Goal: Information Seeking & Learning: Understand process/instructions

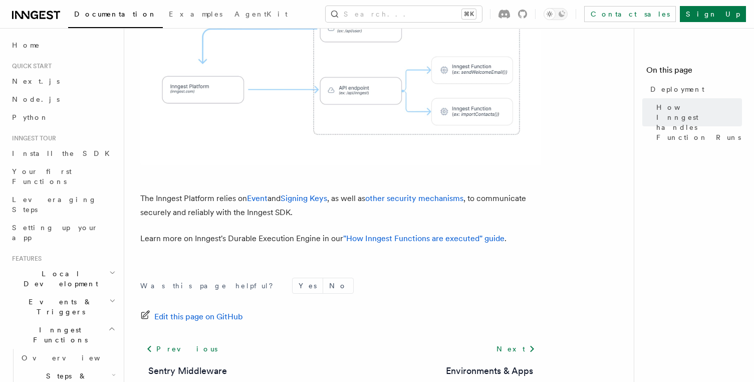
scroll to position [473, 0]
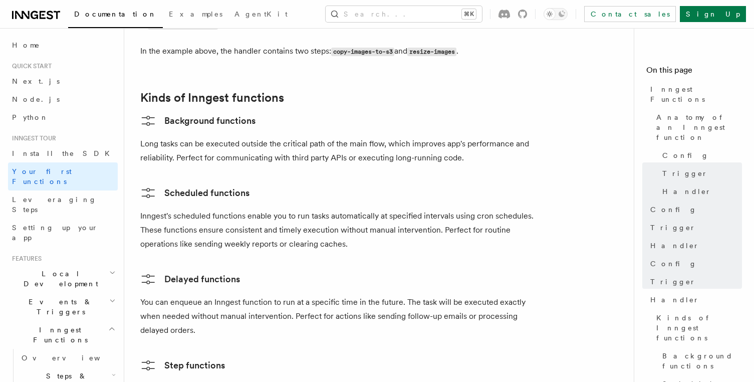
scroll to position [2027, 0]
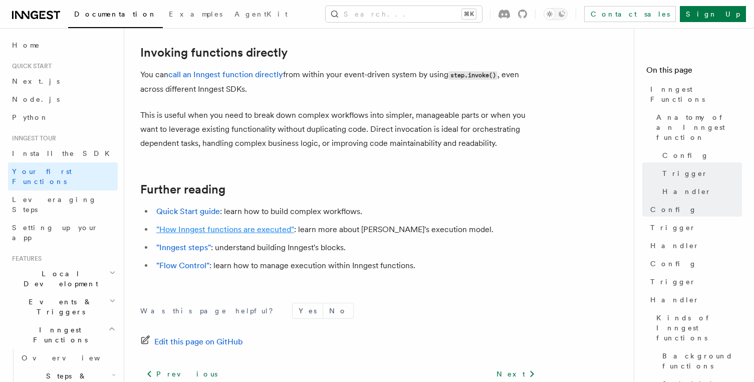
click at [251, 224] on link ""How Inngest functions are executed"" at bounding box center [225, 229] width 138 height 10
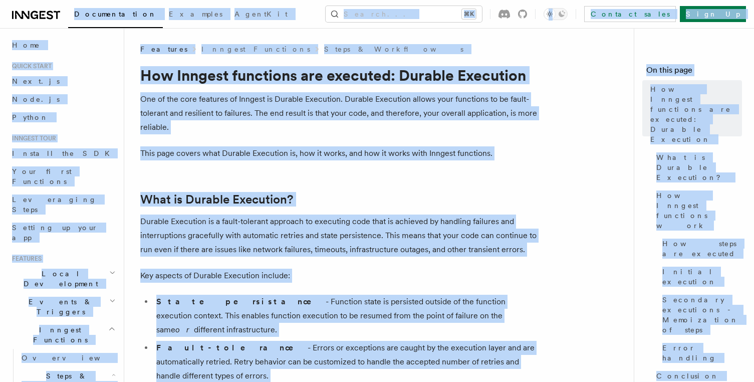
copy body "Documentation Examples AgentKit Search... ⌘K Contact sales Sign Up Search... Do…"
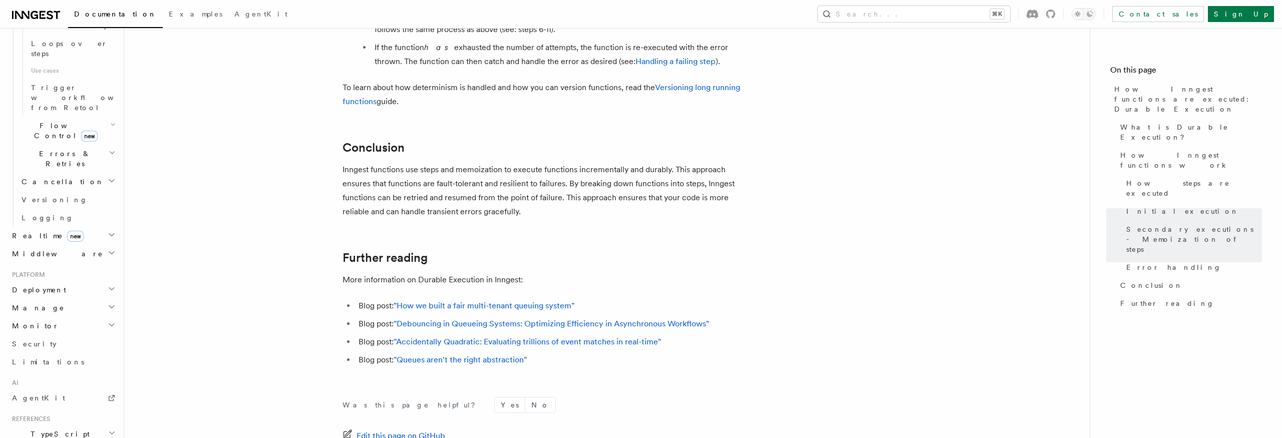
scroll to position [609, 0]
click at [51, 351] on link "Limitations" at bounding box center [63, 360] width 110 height 18
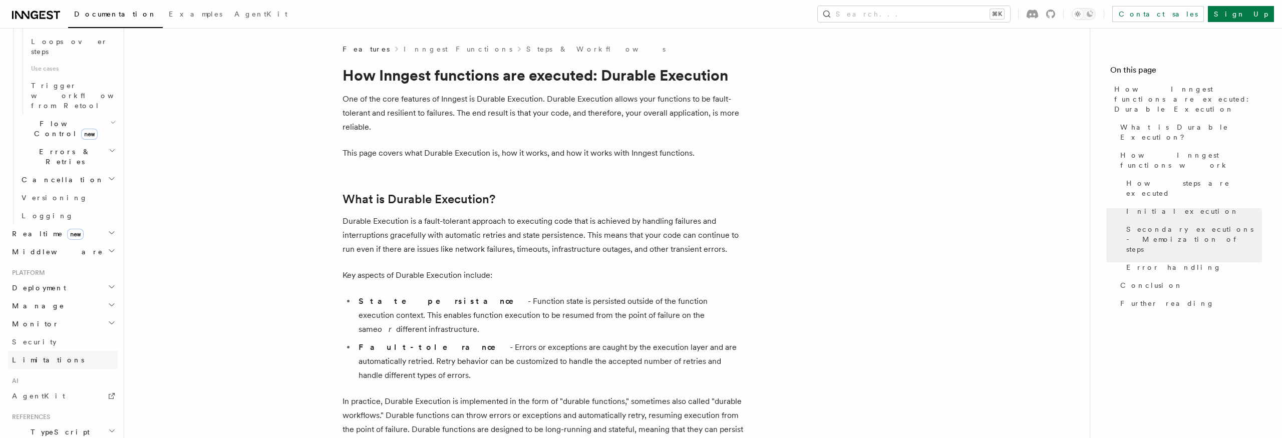
scroll to position [363, 0]
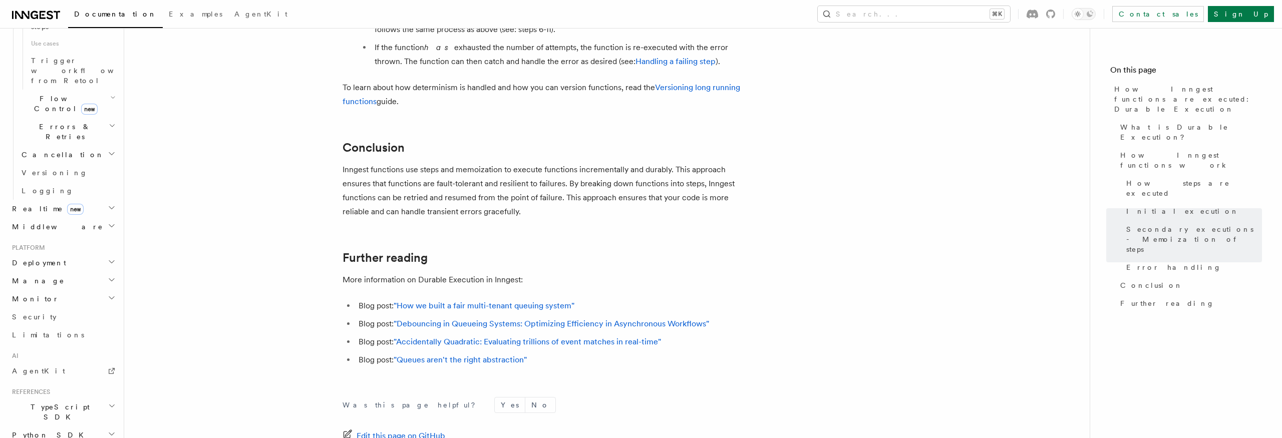
scroll to position [1863, 0]
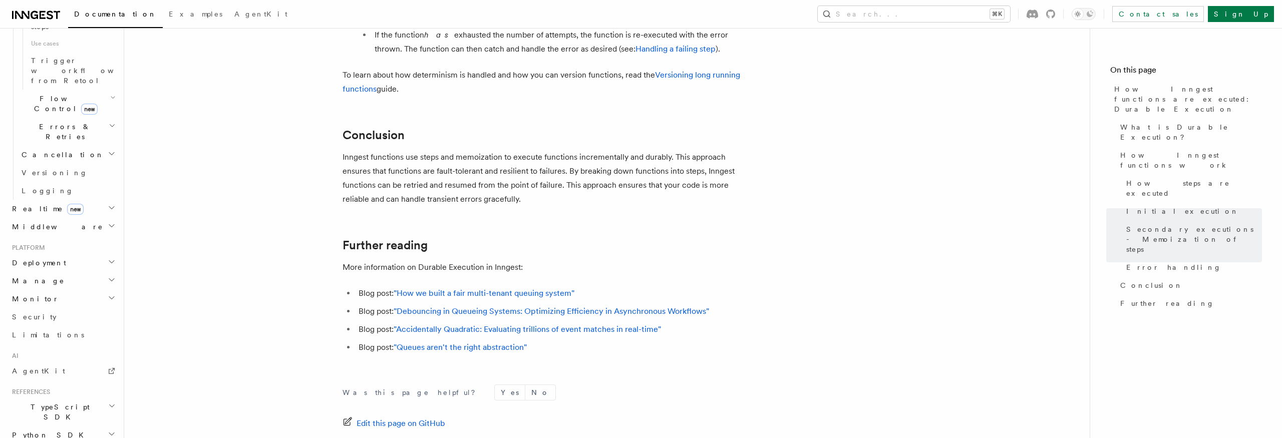
click at [56, 371] on h2 "Monitor" at bounding box center [63, 380] width 110 height 18
click at [58, 353] on h2 "Manage" at bounding box center [63, 362] width 110 height 18
click at [67, 335] on h2 "Deployment" at bounding box center [63, 344] width 110 height 18
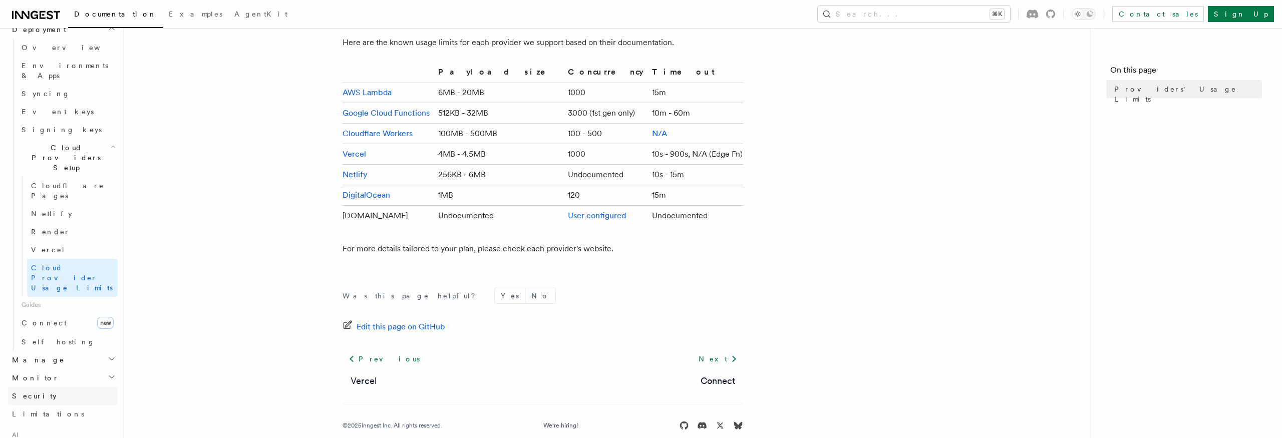
scroll to position [539, 0]
click at [47, 245] on span "Vercel" at bounding box center [48, 249] width 35 height 8
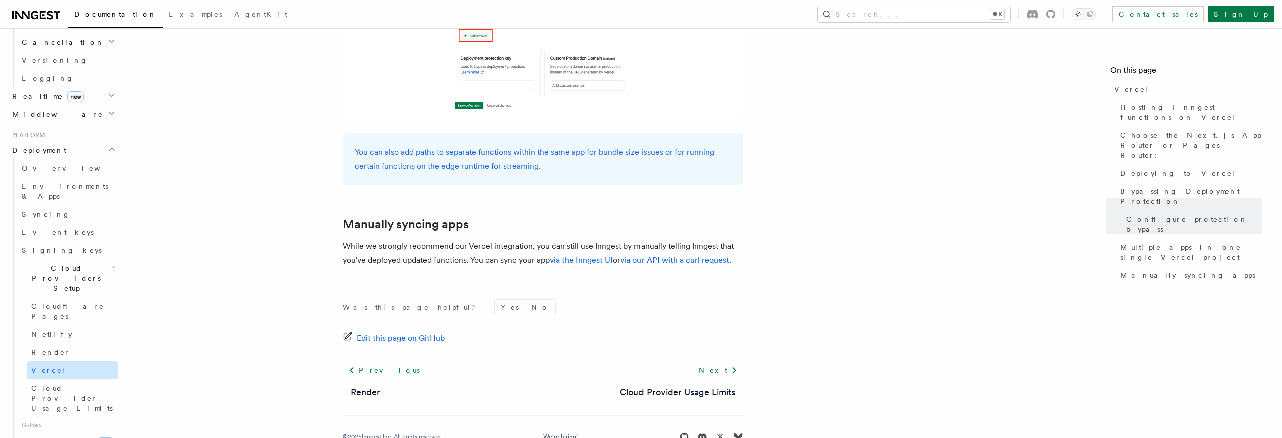
scroll to position [389, 0]
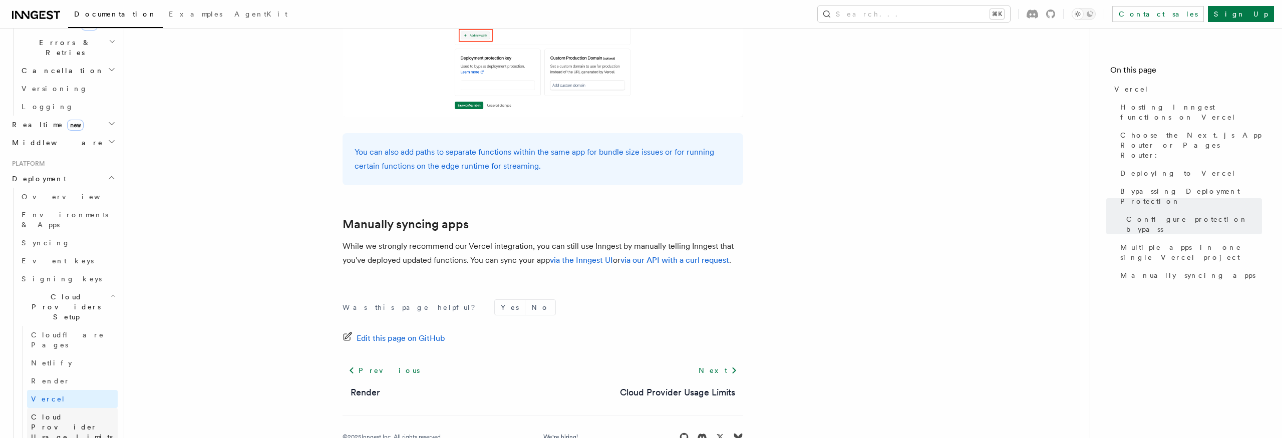
click at [61, 381] on span "Cloud Provider Usage Limits" at bounding box center [74, 427] width 87 height 30
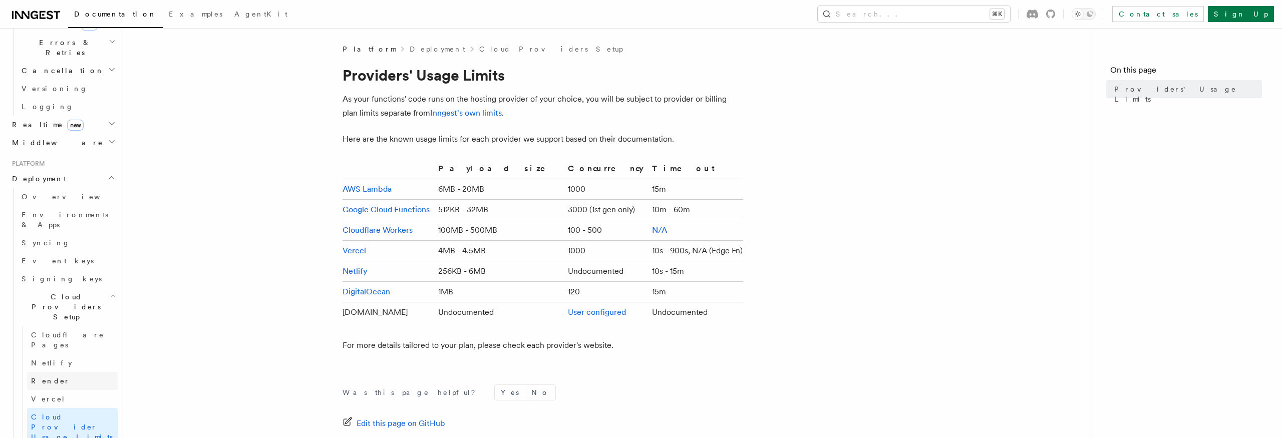
click at [67, 372] on link "Render" at bounding box center [72, 381] width 91 height 18
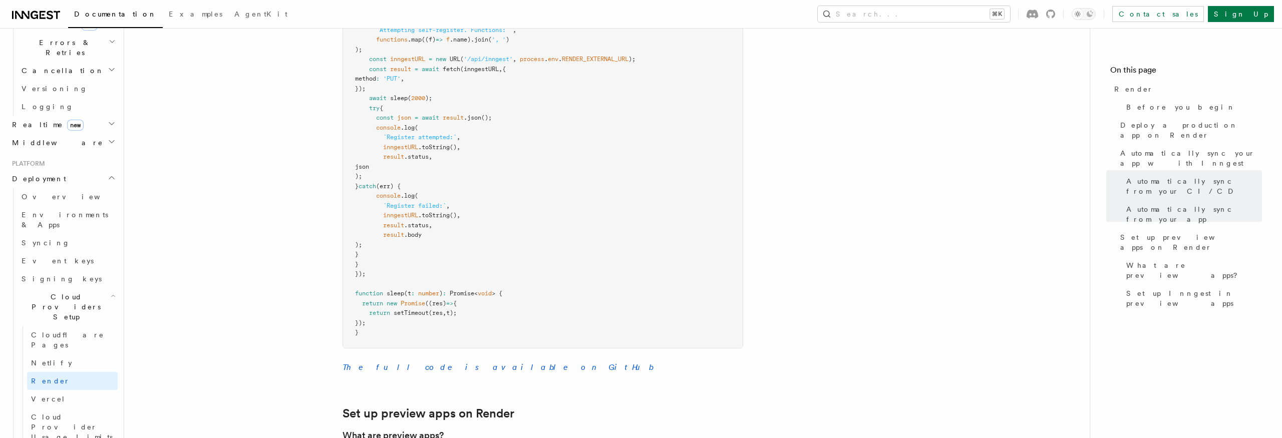
scroll to position [1262, 0]
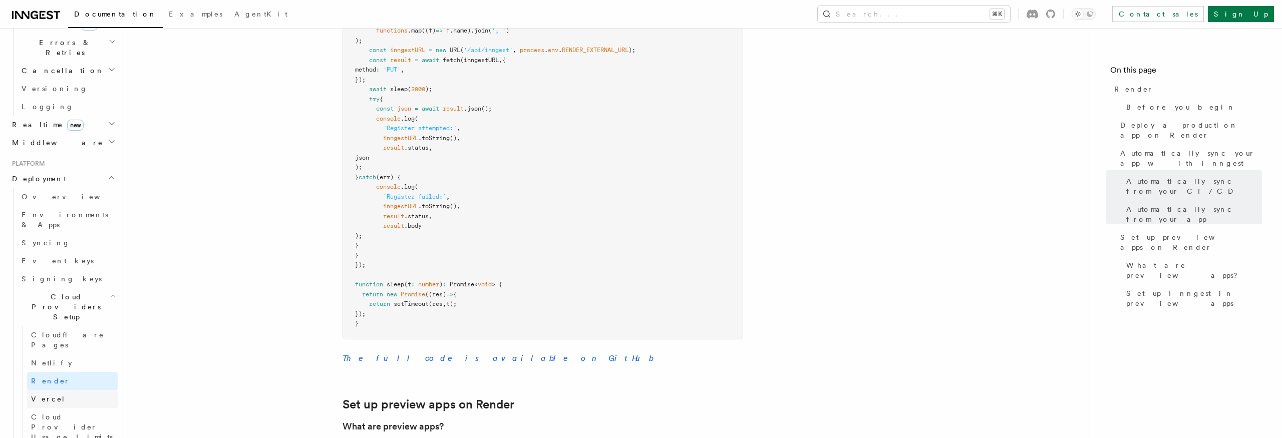
click at [52, 381] on link "Vercel" at bounding box center [72, 399] width 91 height 18
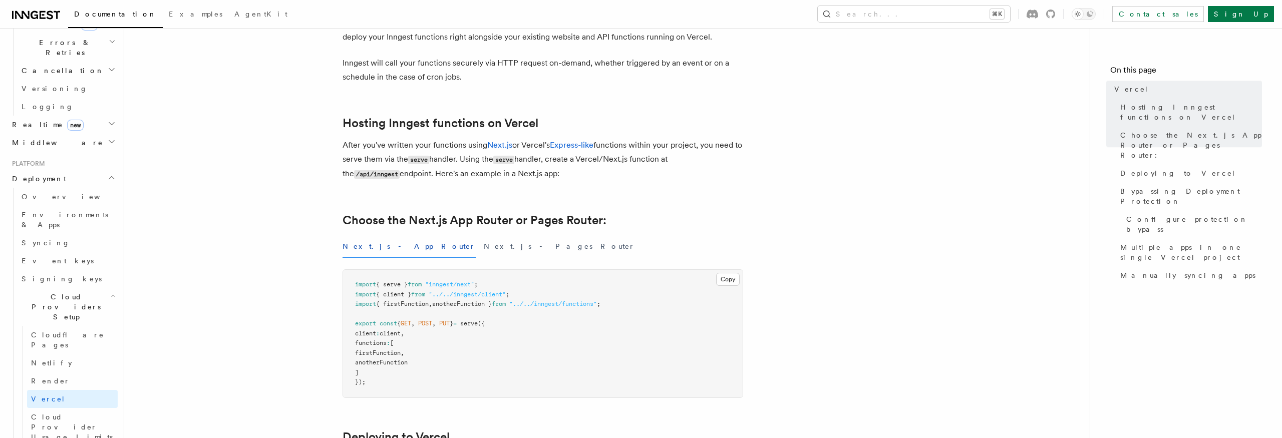
scroll to position [184, 0]
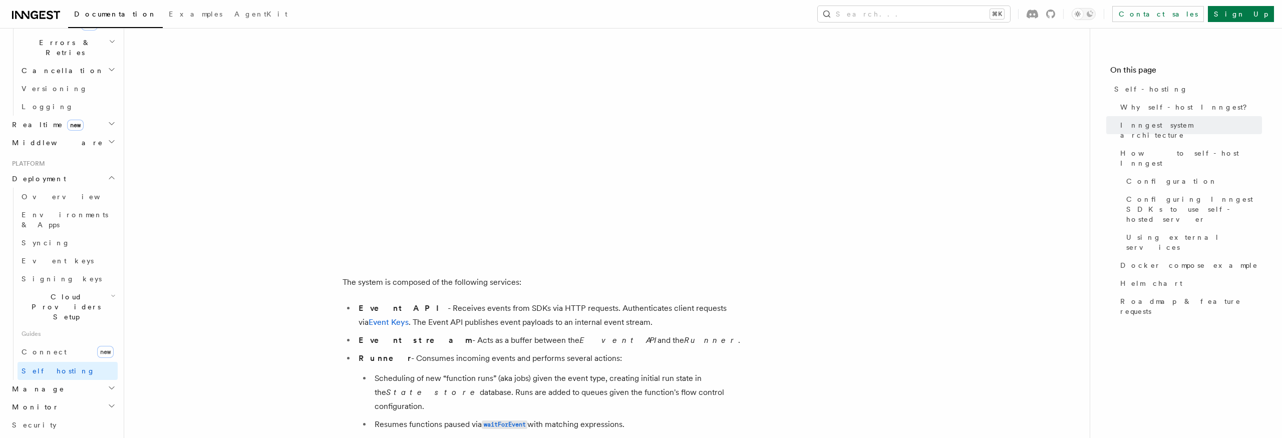
scroll to position [357, 0]
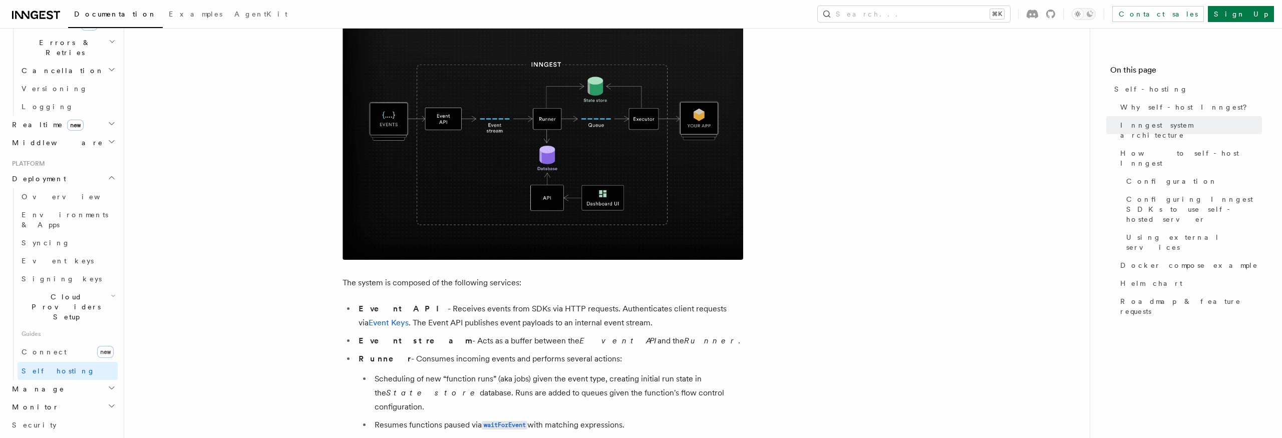
click at [533, 325] on li "Event API - Receives events from SDKs via HTTP requests. Authenticates client r…" at bounding box center [550, 316] width 388 height 28
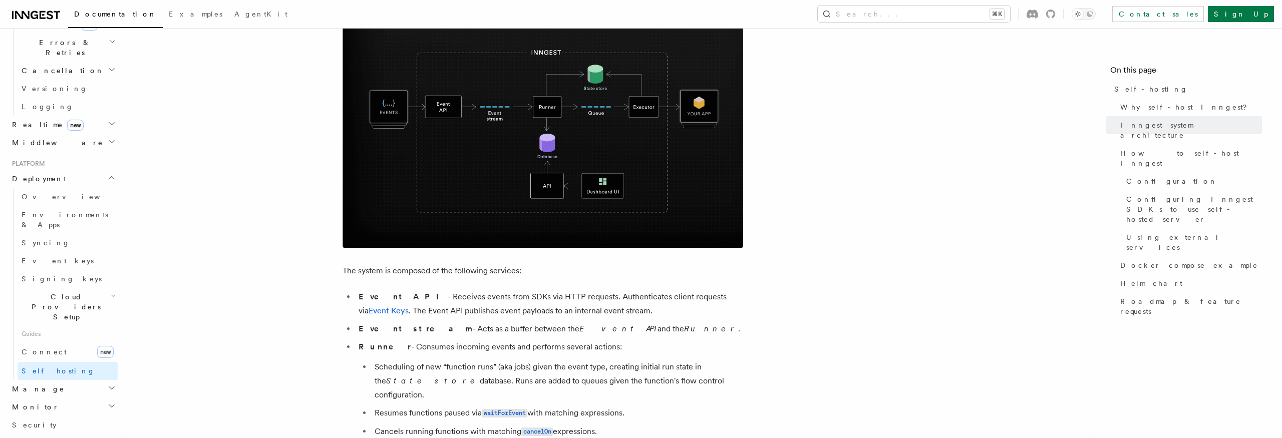
click at [433, 330] on li "Event stream - Acts as a buffer between the Event API and the Runner ." at bounding box center [550, 329] width 388 height 14
drag, startPoint x: 406, startPoint y: 327, endPoint x: 549, endPoint y: 328, distance: 142.7
click at [549, 328] on li "Event stream - Acts as a buffer between the Event API and the Runner ." at bounding box center [550, 329] width 388 height 14
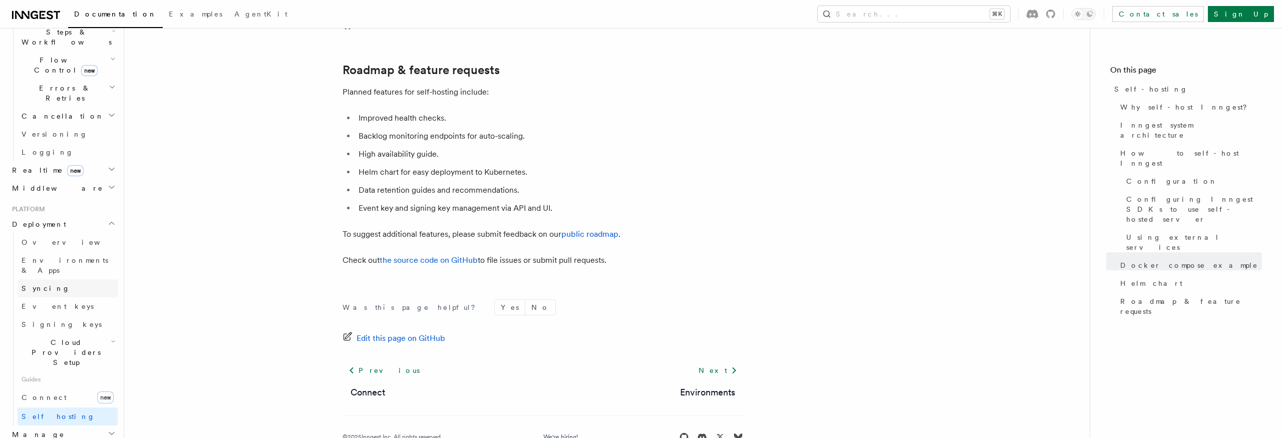
scroll to position [326, 0]
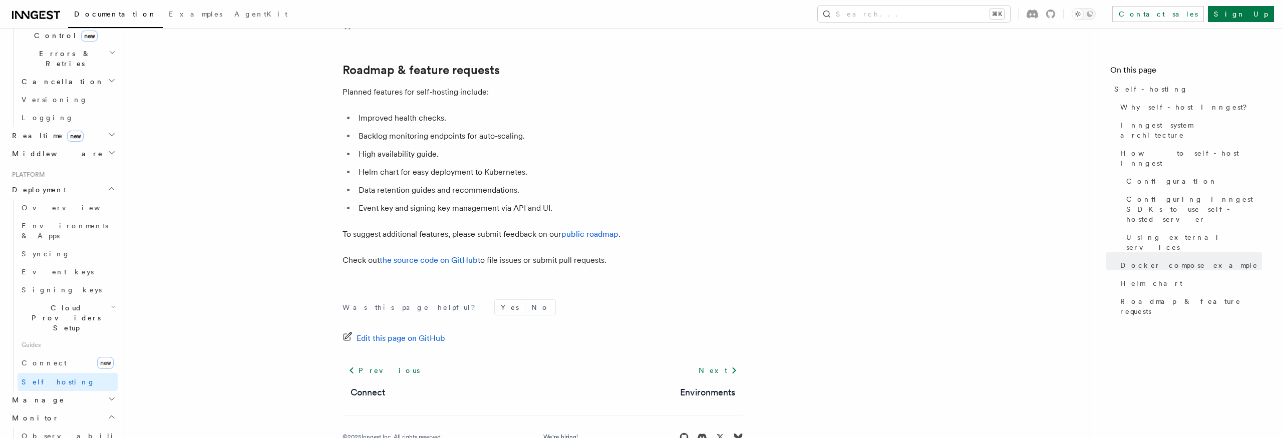
scroll to position [380, 0]
click at [43, 381] on h2 "Manage" at bounding box center [63, 398] width 110 height 18
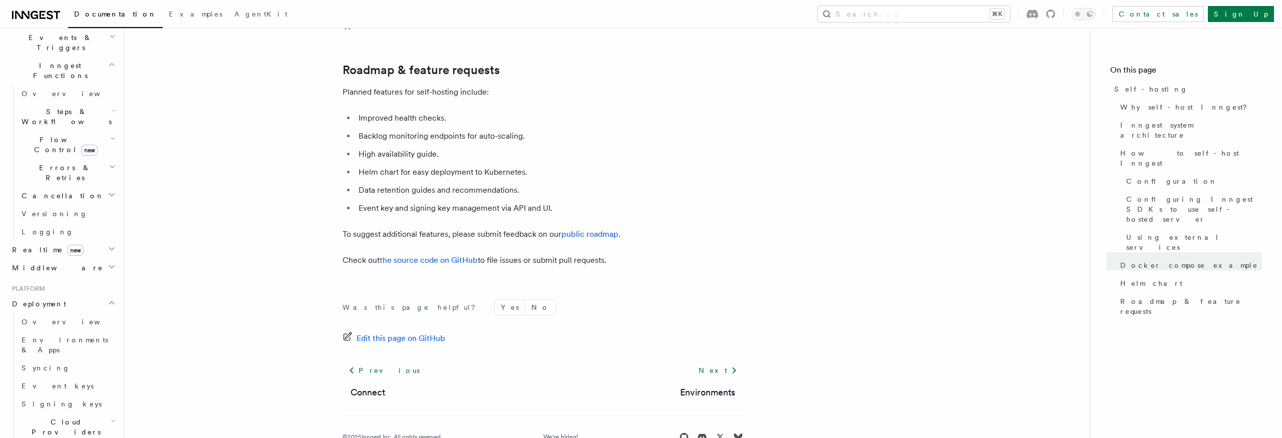
click at [24, 245] on span "Realtime new" at bounding box center [46, 250] width 76 height 10
click at [46, 264] on span "Overview" at bounding box center [73, 268] width 103 height 8
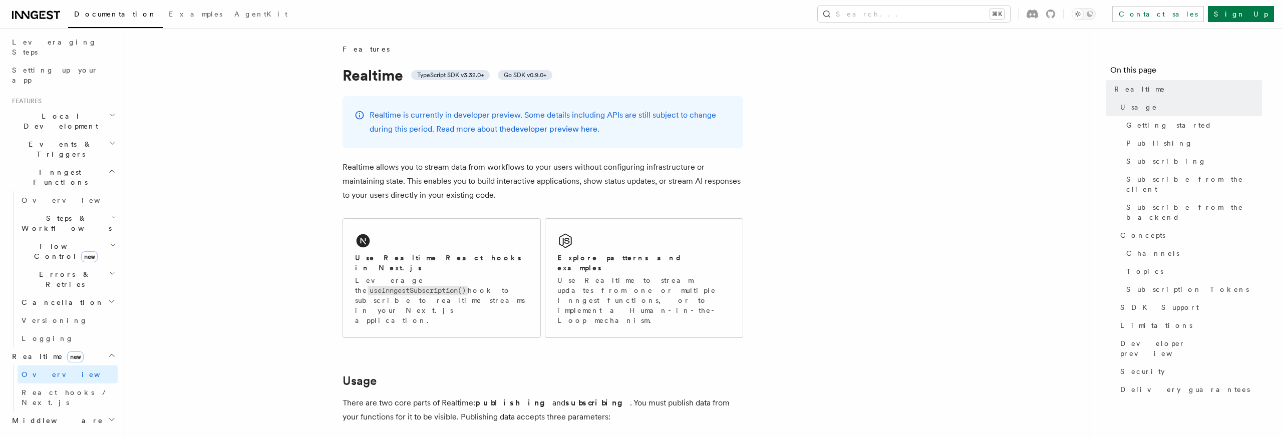
scroll to position [157, 0]
click at [57, 192] on link "Overview" at bounding box center [68, 201] width 100 height 18
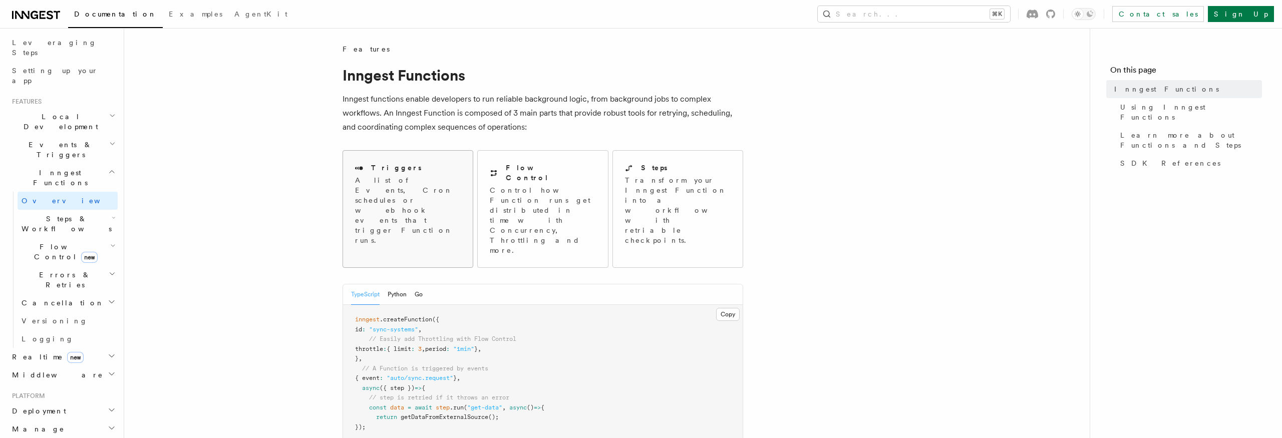
click at [389, 200] on p "A list of Events, Cron schedules or webhook events that trigger Function runs." at bounding box center [408, 210] width 106 height 70
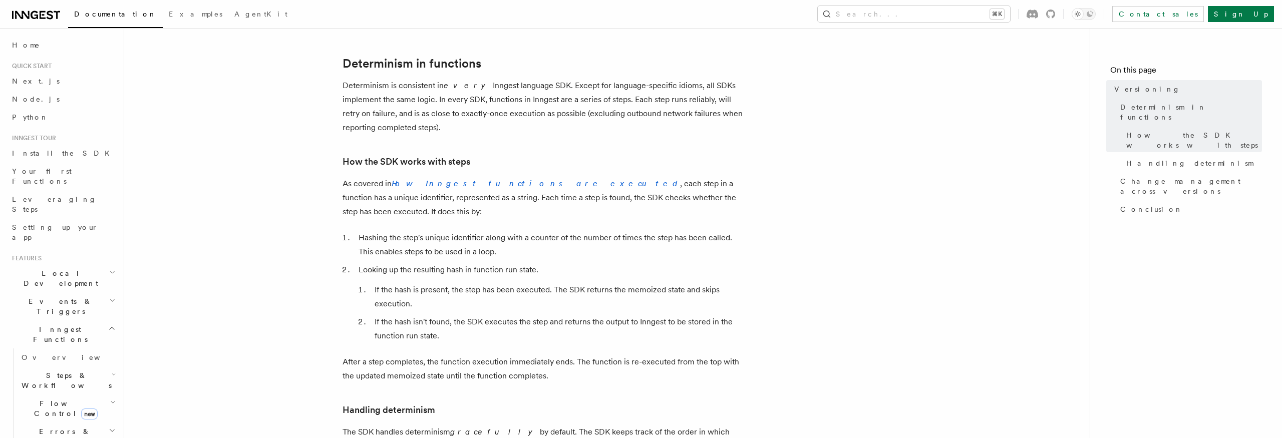
scroll to position [113, 0]
click at [472, 178] on em "How Inngest functions are executed" at bounding box center [536, 180] width 288 height 10
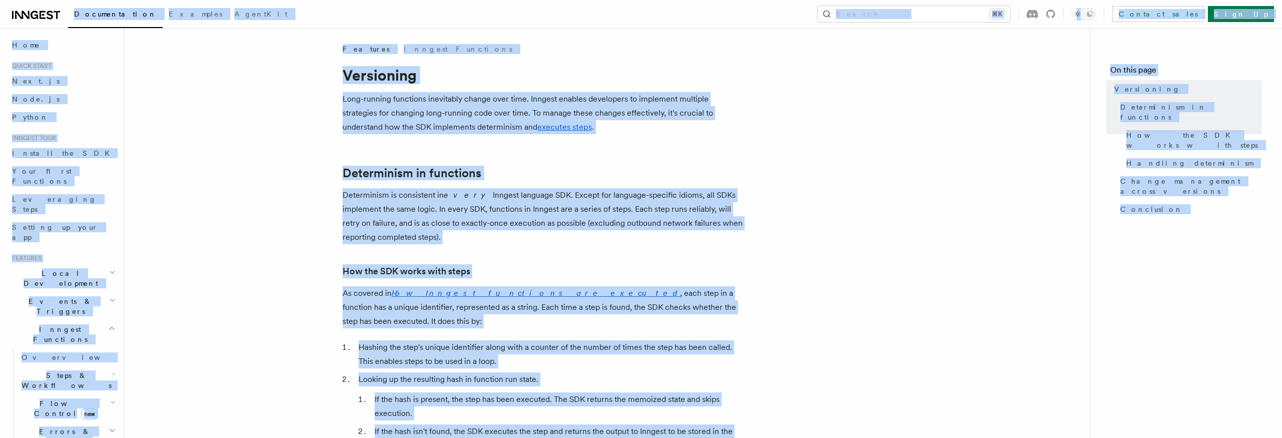
copy body "Documentation Examples AgentKit Search... ⌘K Contact sales Sign Up Search... Do…"
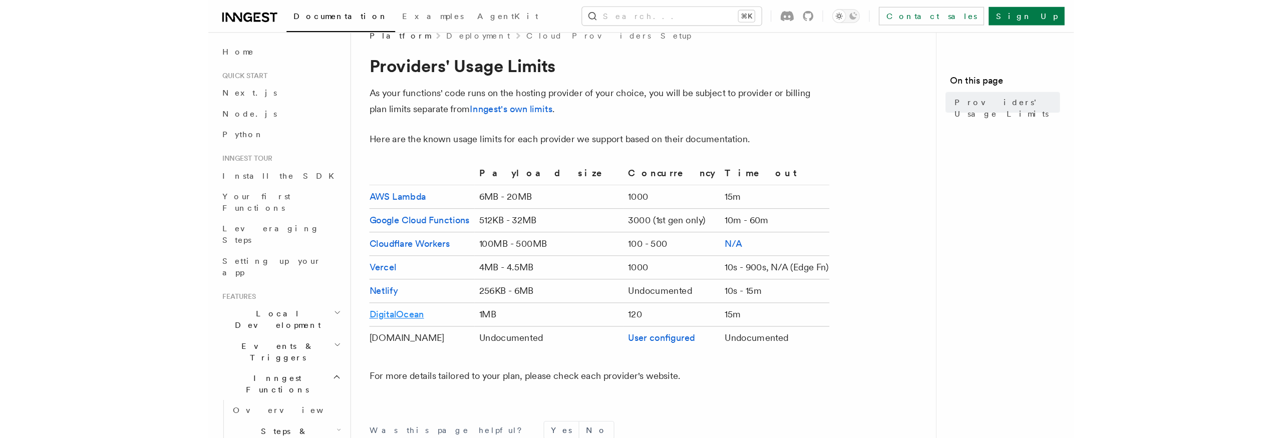
scroll to position [18, 0]
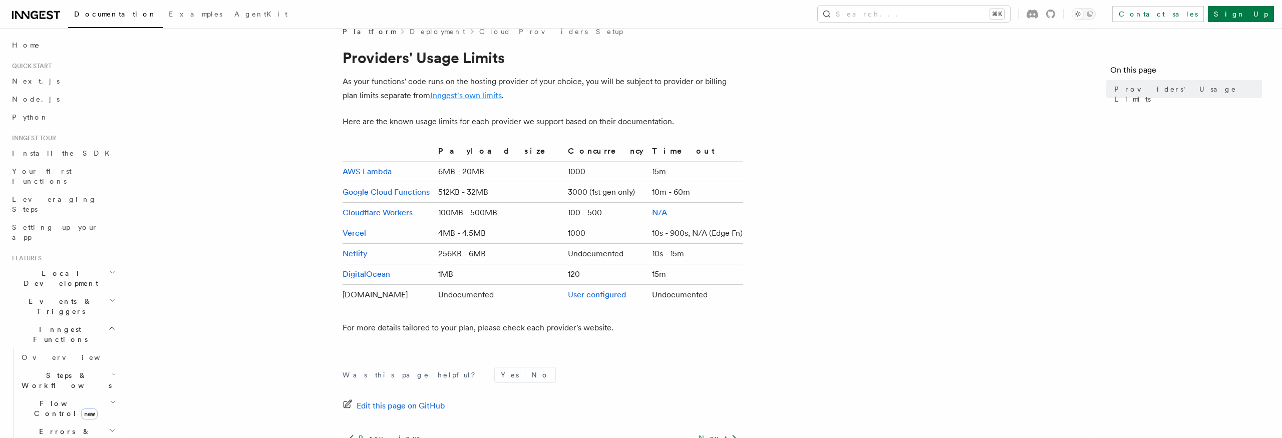
click at [470, 98] on link "Inngest's own limits" at bounding box center [466, 96] width 72 height 10
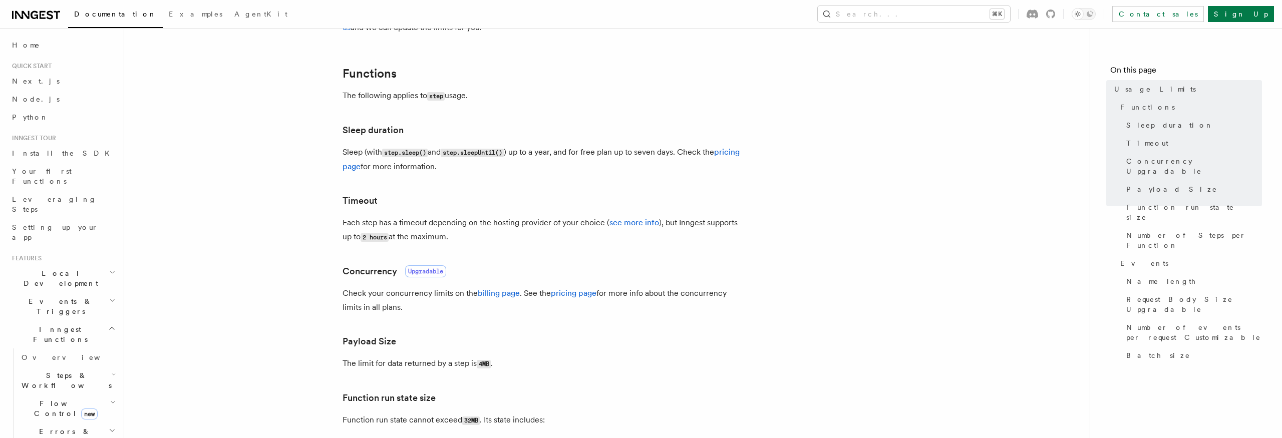
scroll to position [126, 0]
click at [536, 226] on p "Each step has a timeout depending on the hosting provider of your choice ( see …" at bounding box center [543, 229] width 401 height 29
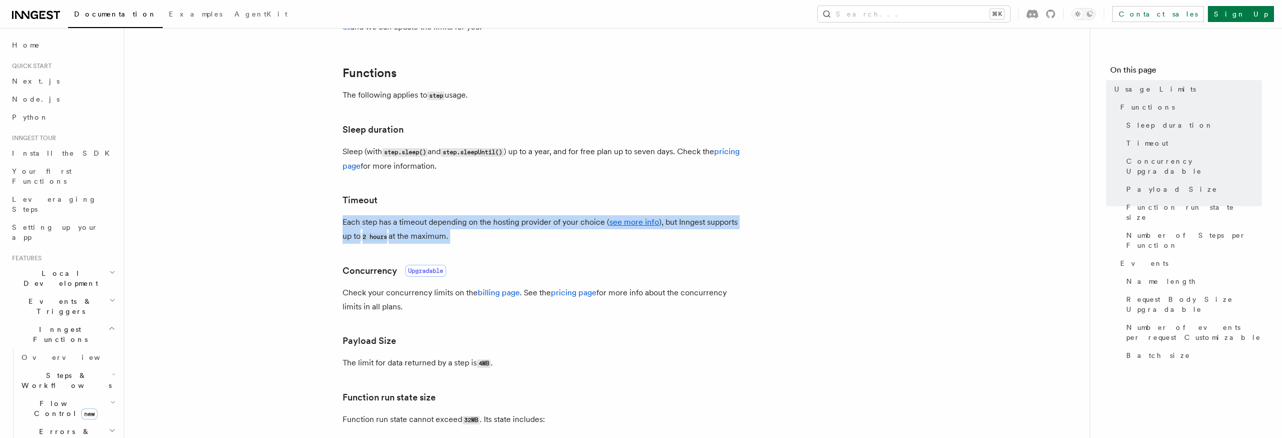
click at [536, 226] on p "Each step has a timeout depending on the hosting provider of your choice ( see …" at bounding box center [543, 229] width 401 height 29
click at [516, 242] on p "Each step has a timeout depending on the hosting provider of your choice ( see …" at bounding box center [543, 229] width 401 height 29
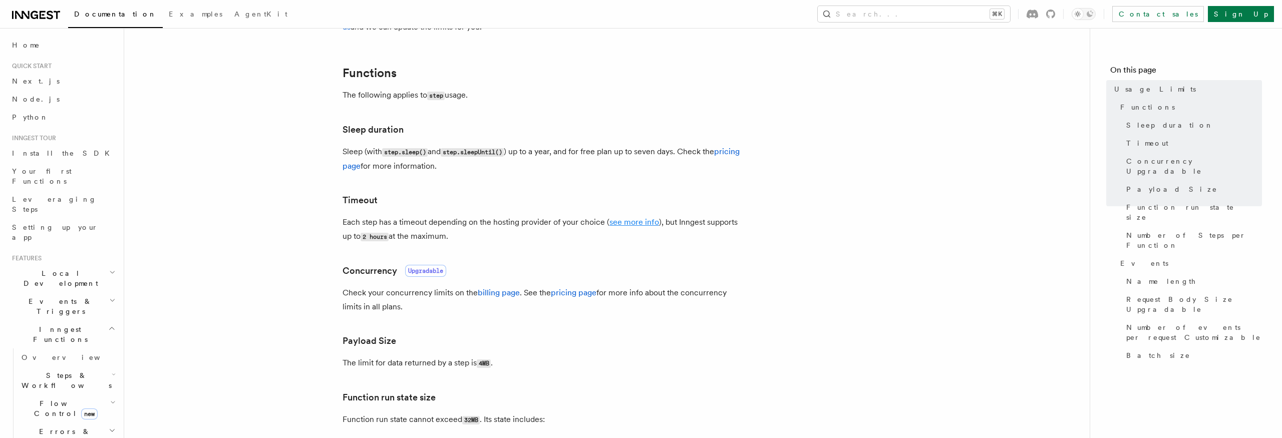
click at [631, 222] on link "see more info" at bounding box center [635, 222] width 50 height 10
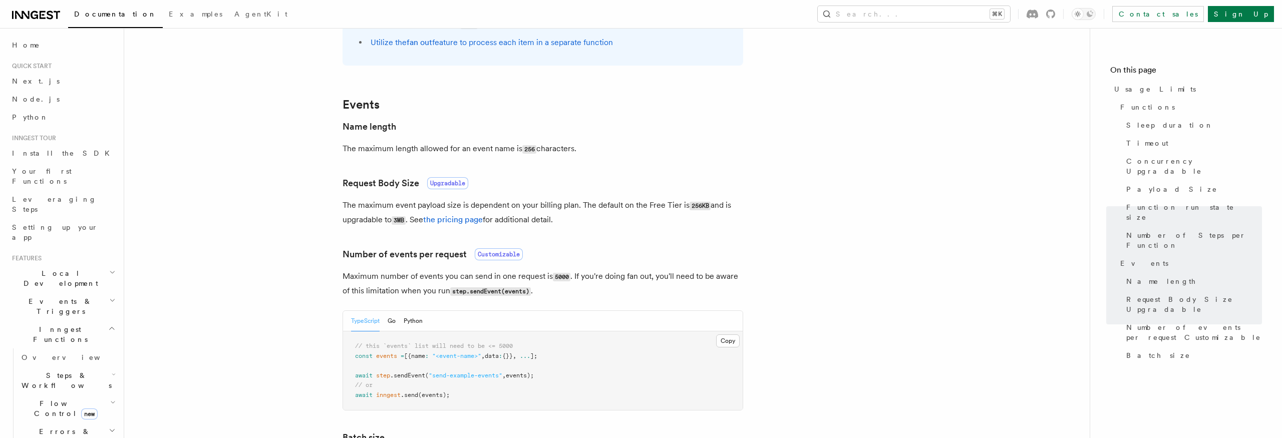
scroll to position [742, 0]
click at [447, 179] on span "Upgradable" at bounding box center [447, 179] width 41 height 12
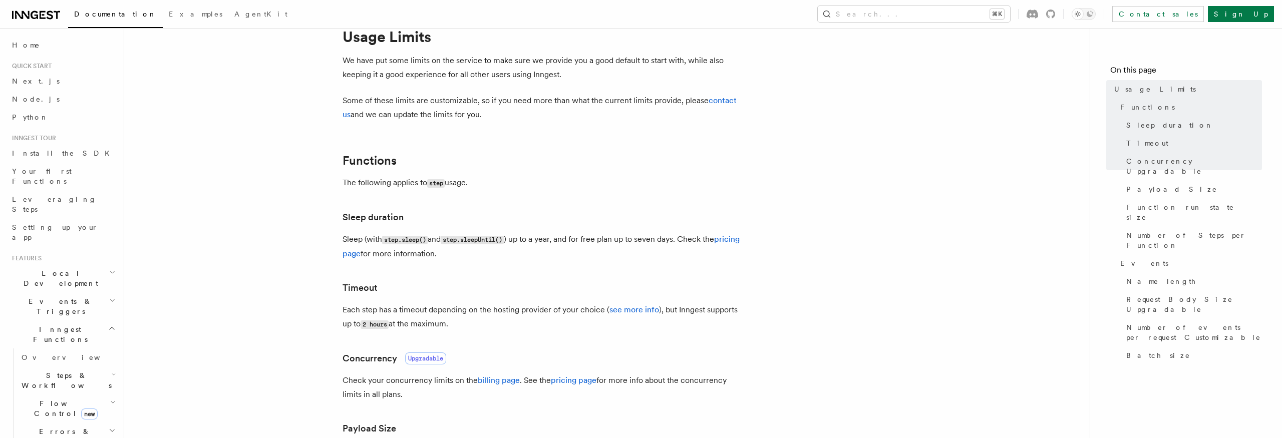
scroll to position [39, 0]
click at [373, 253] on link "pricing page" at bounding box center [541, 246] width 397 height 24
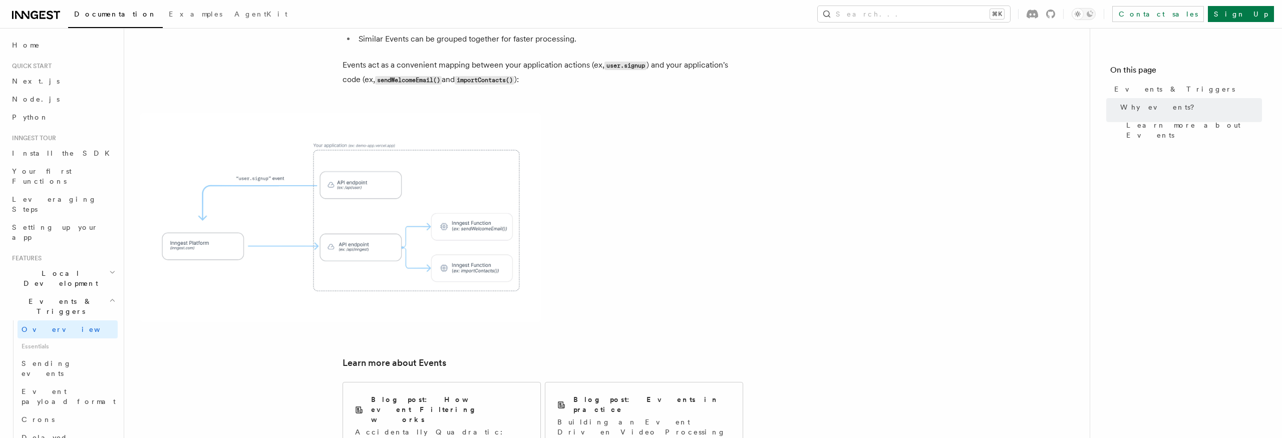
scroll to position [650, 0]
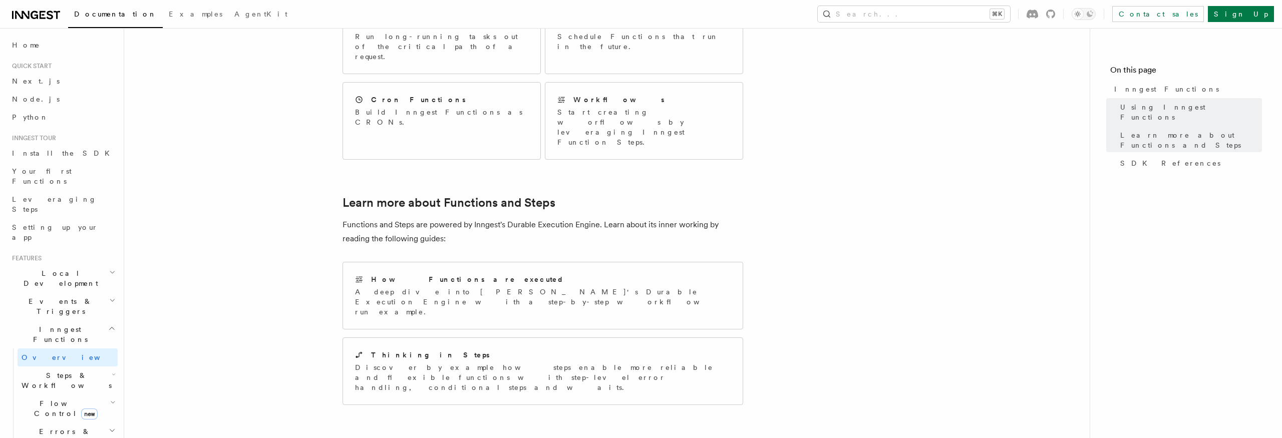
scroll to position [594, 0]
click at [540, 257] on div "How Functions are executed A deep dive into Inngest's Durable Execution Engine …" at bounding box center [543, 290] width 400 height 67
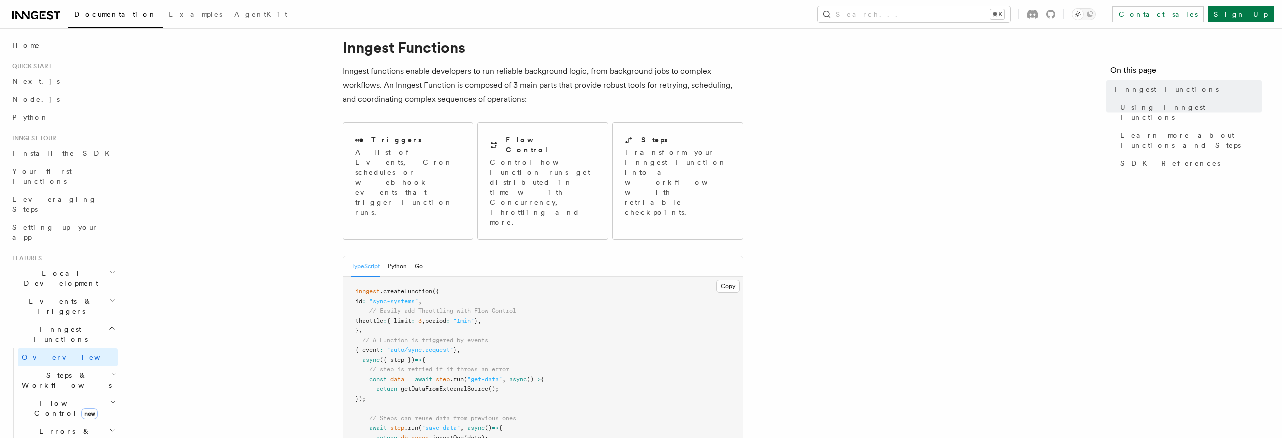
scroll to position [0, 0]
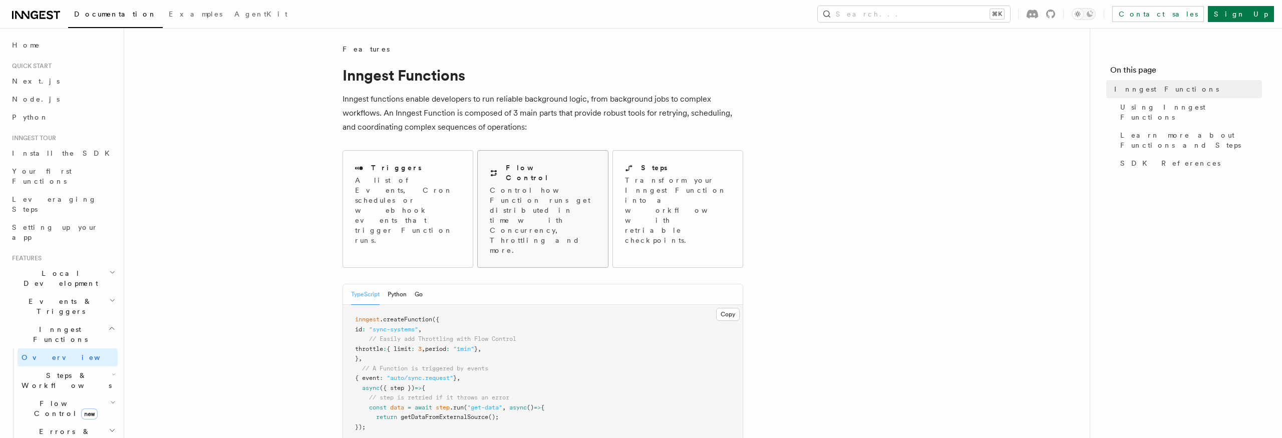
click at [544, 186] on p "Control how Function runs get distributed in time with Concurrency, Throttling …" at bounding box center [543, 220] width 106 height 70
click at [642, 192] on p "Transform your Inngest Function into a workflow with retriable checkpoints." at bounding box center [678, 210] width 107 height 70
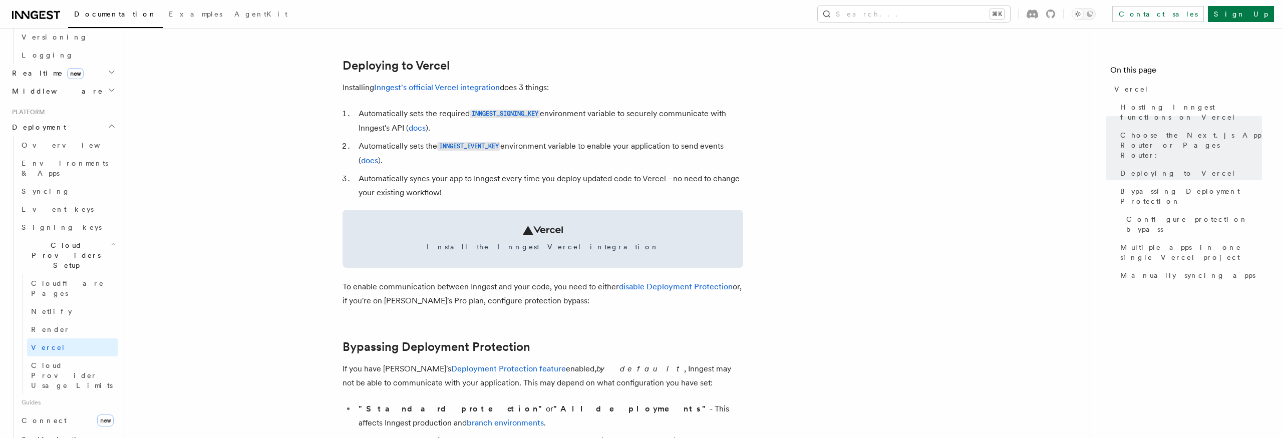
scroll to position [455, 0]
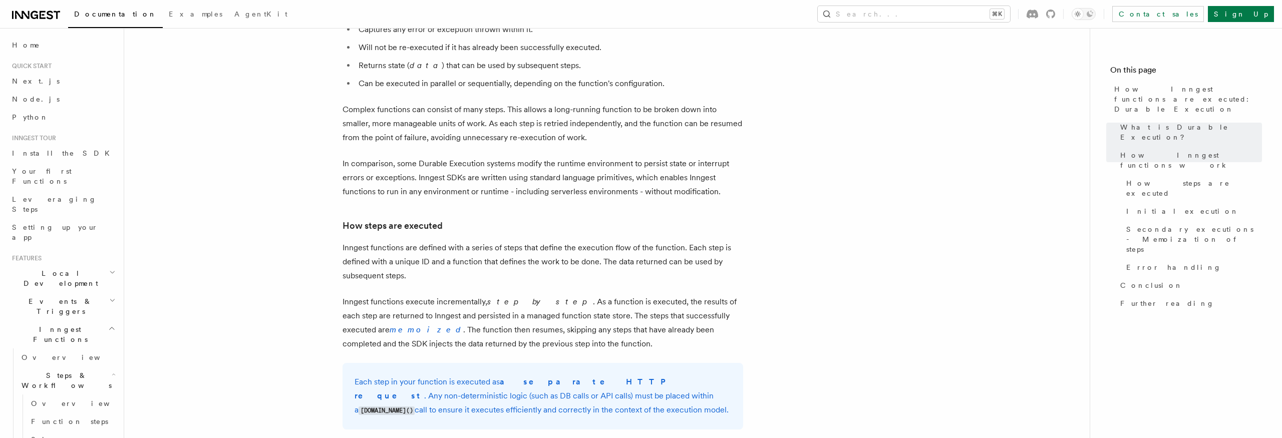
scroll to position [645, 0]
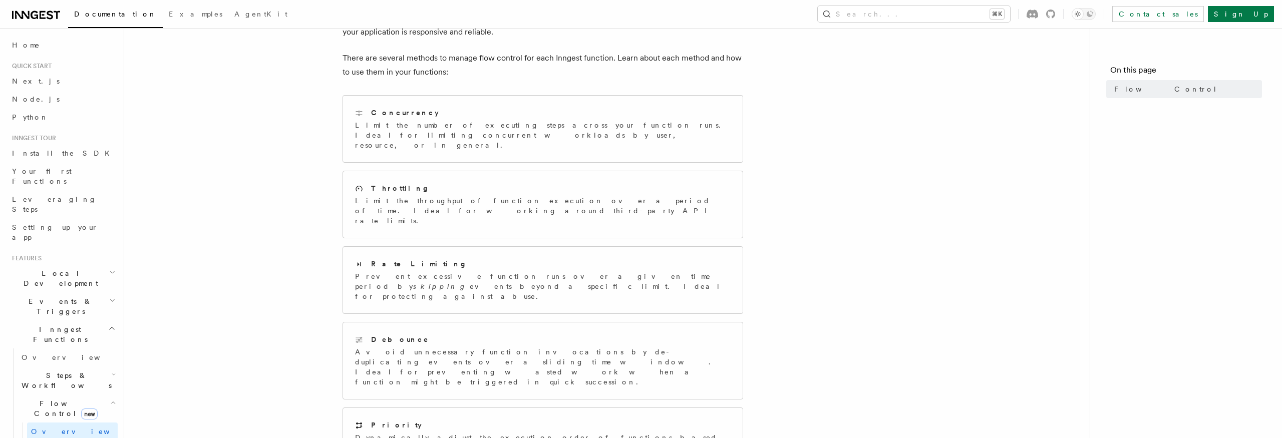
scroll to position [100, 0]
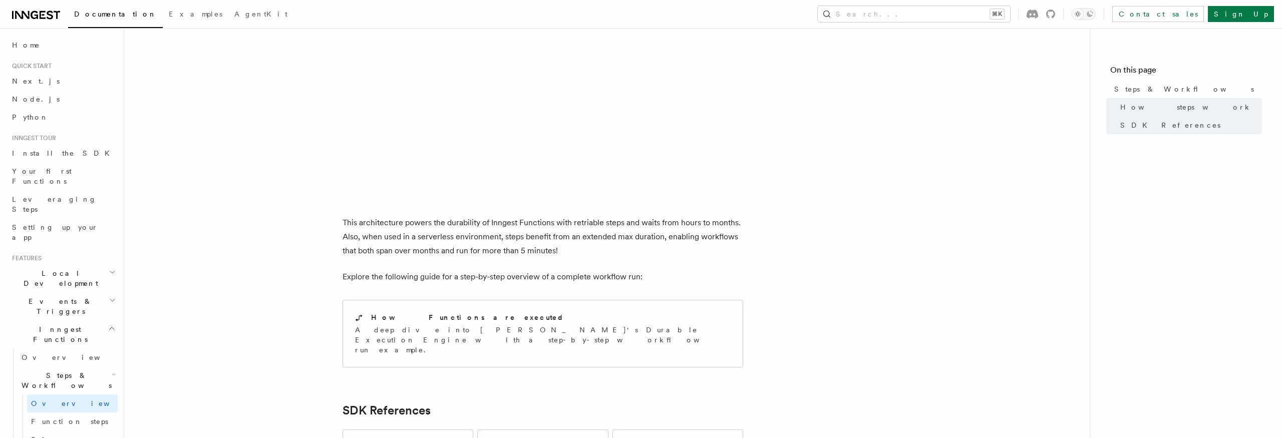
scroll to position [860, 0]
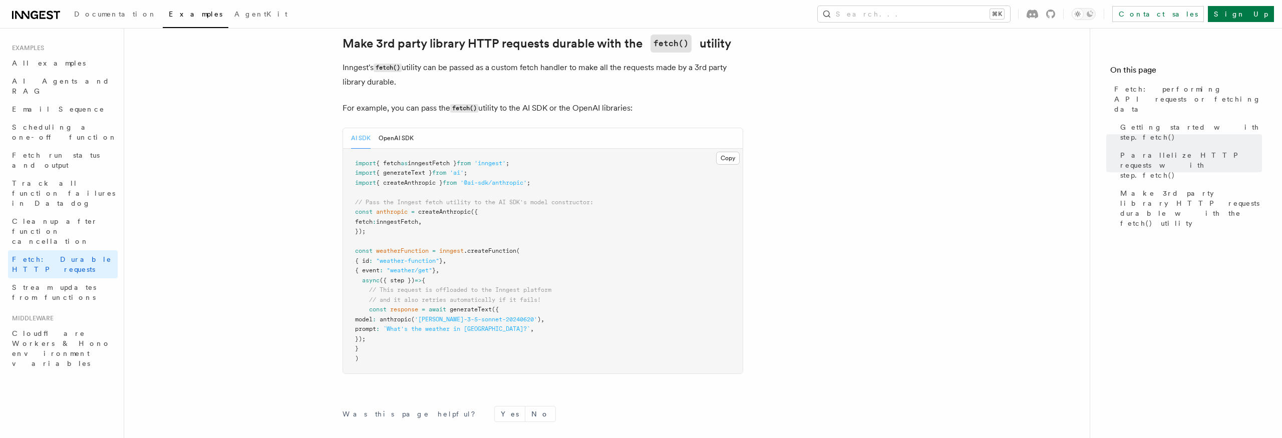
scroll to position [1016, 0]
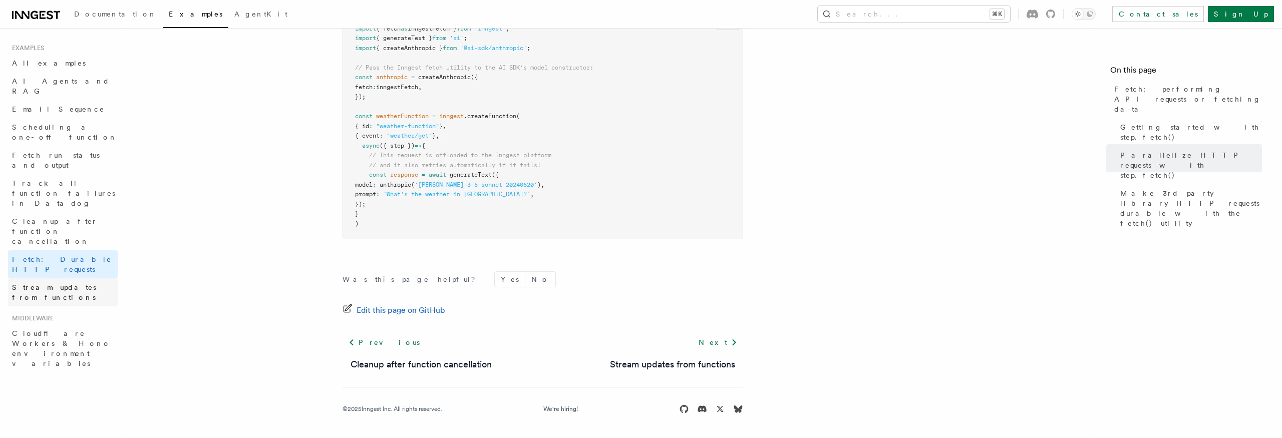
click at [82, 283] on span "Stream updates from functions" at bounding box center [54, 292] width 84 height 18
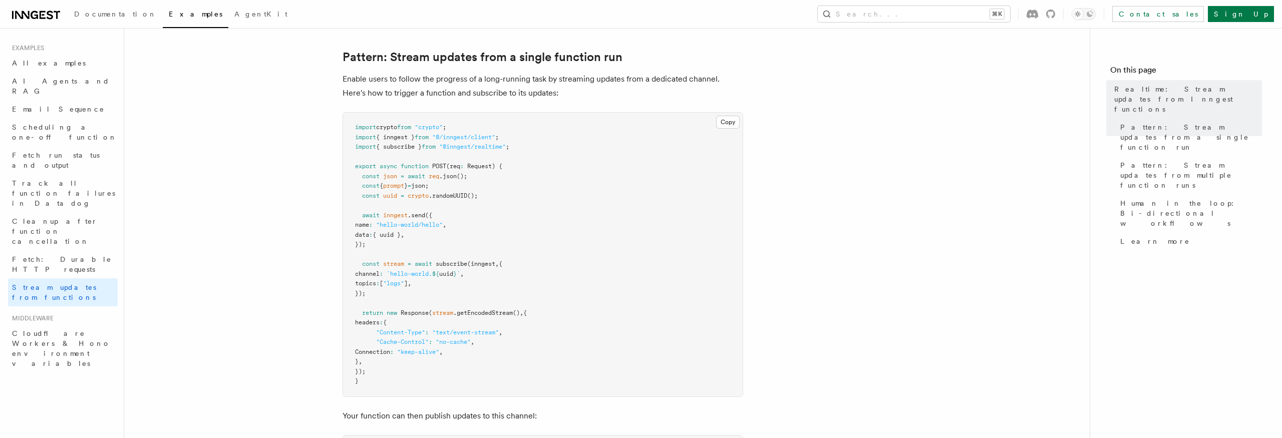
scroll to position [117, 0]
click at [51, 217] on span "Cleanup after function cancellation" at bounding box center [55, 231] width 86 height 28
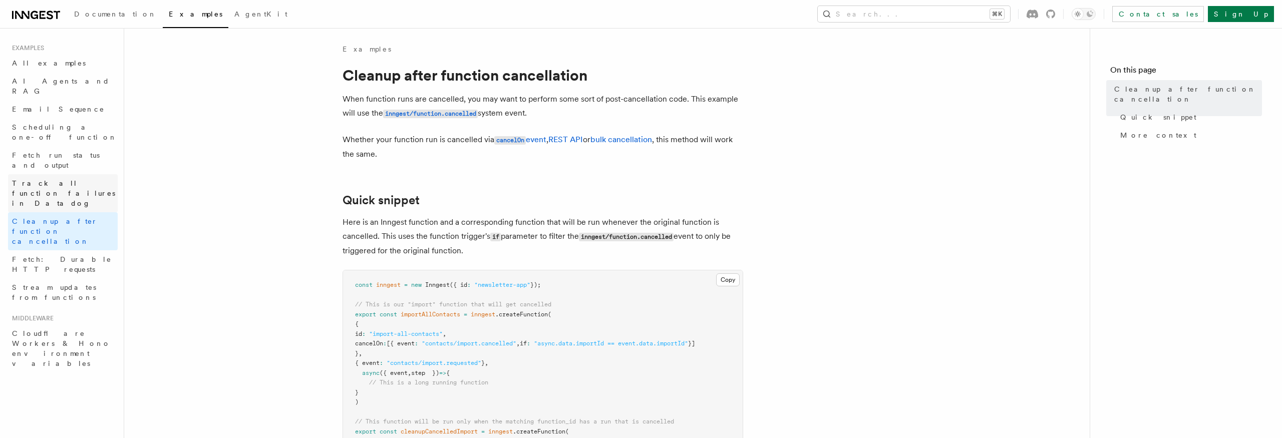
click at [58, 174] on link "Track all function failures in Datadog" at bounding box center [63, 193] width 110 height 38
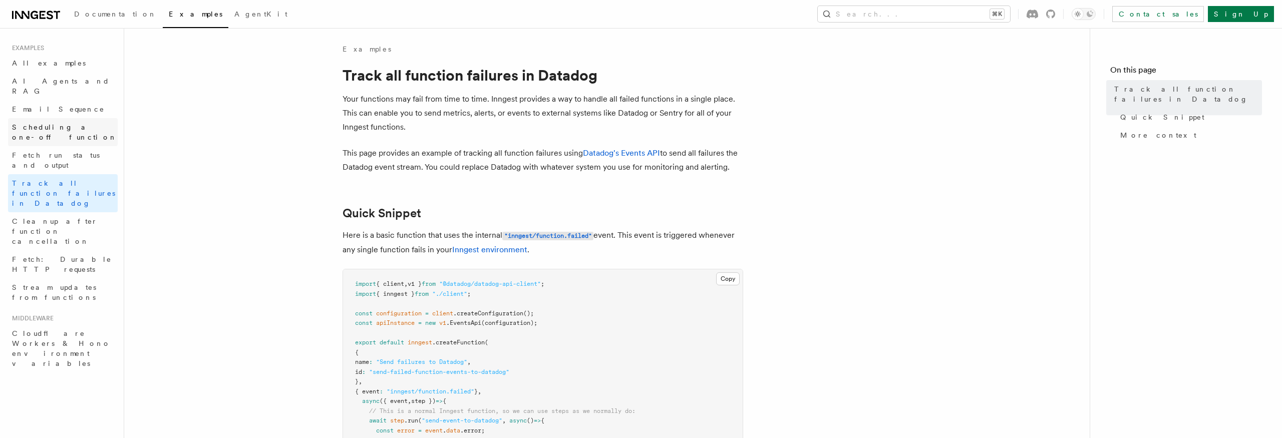
click at [57, 123] on span "Scheduling a one-off function" at bounding box center [64, 132] width 105 height 18
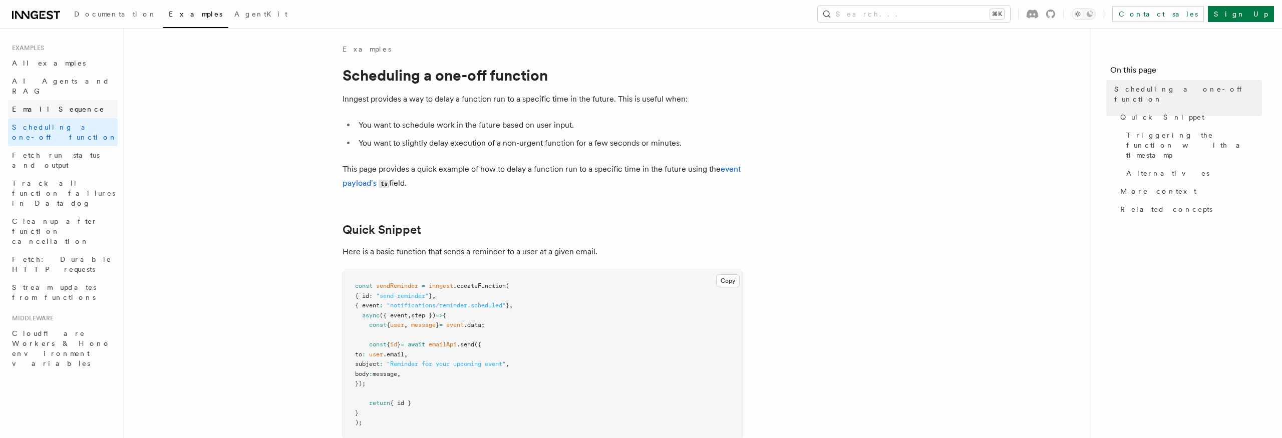
click at [53, 100] on link "Email Sequence" at bounding box center [63, 109] width 110 height 18
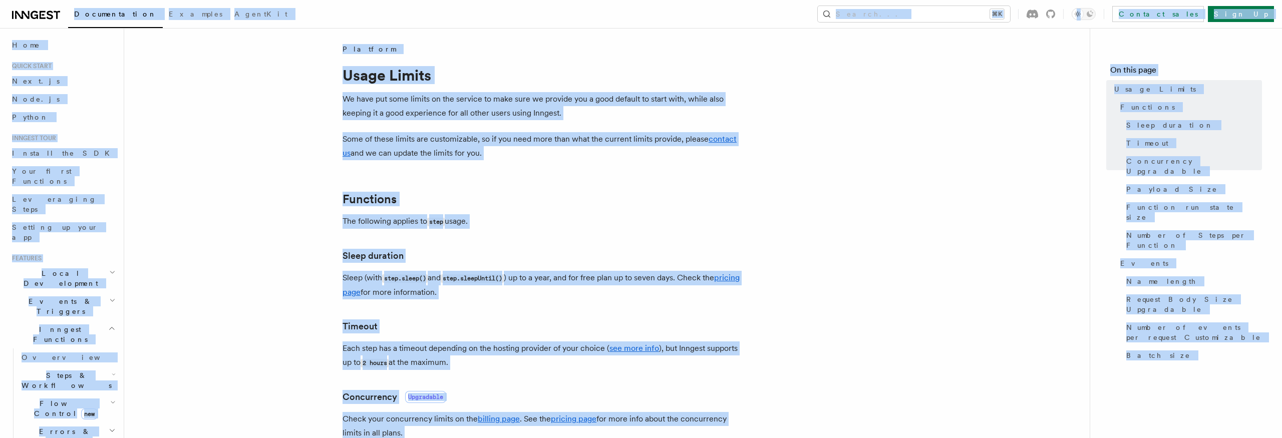
copy div "Documentation Examples AgentKit Search... ⌘K Contact sales Sign Up Search... Do…"
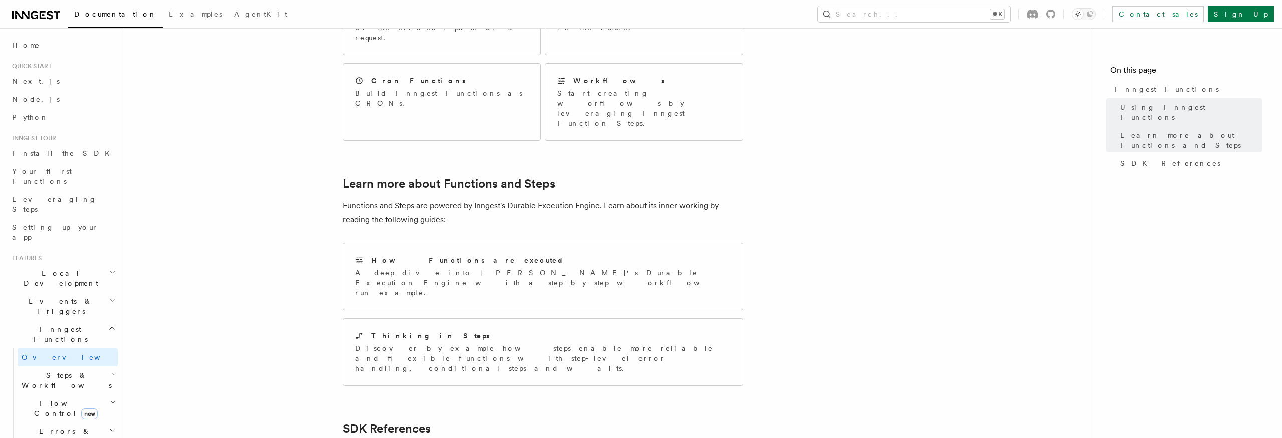
scroll to position [602, 0]
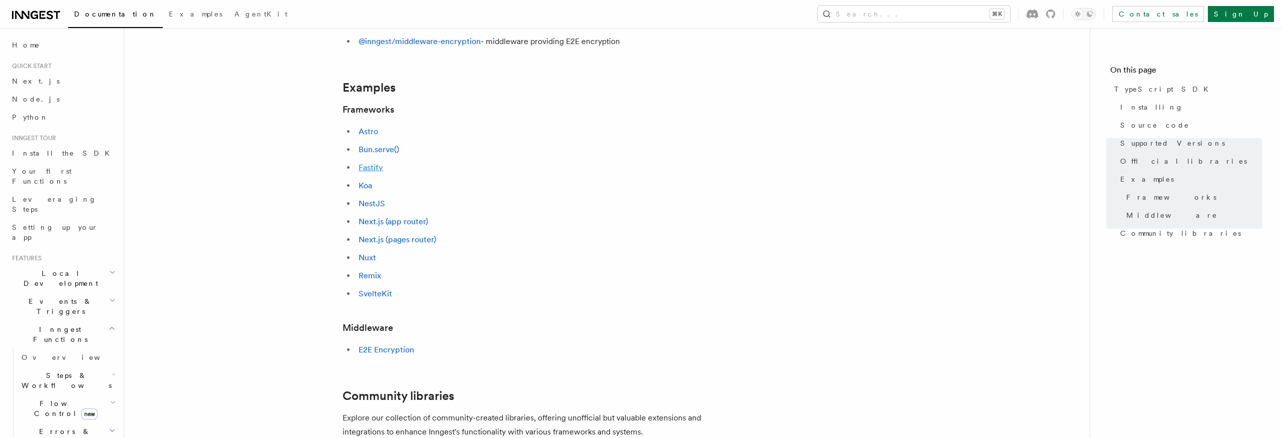
scroll to position [391, 0]
click at [374, 161] on link "Fastify" at bounding box center [371, 165] width 25 height 10
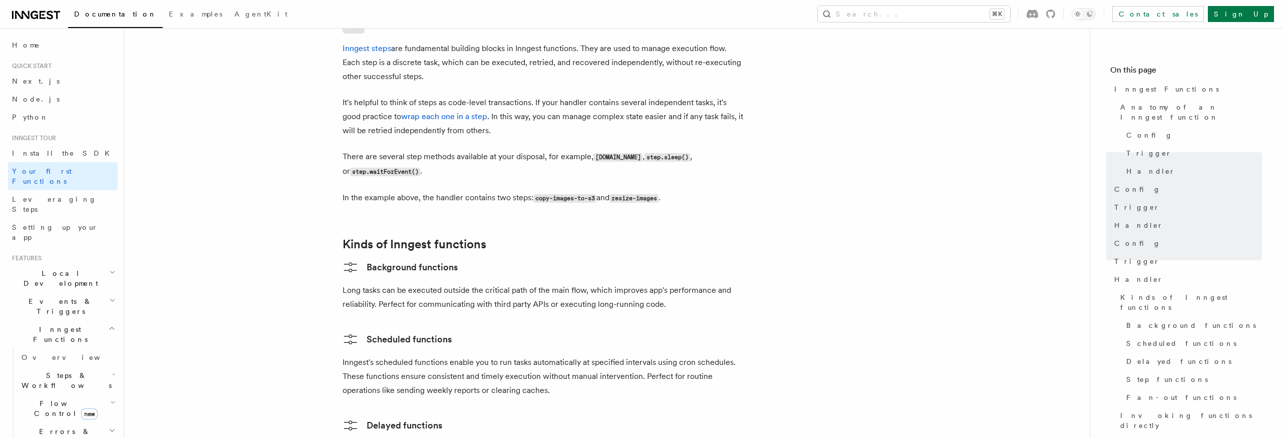
scroll to position [1411, 0]
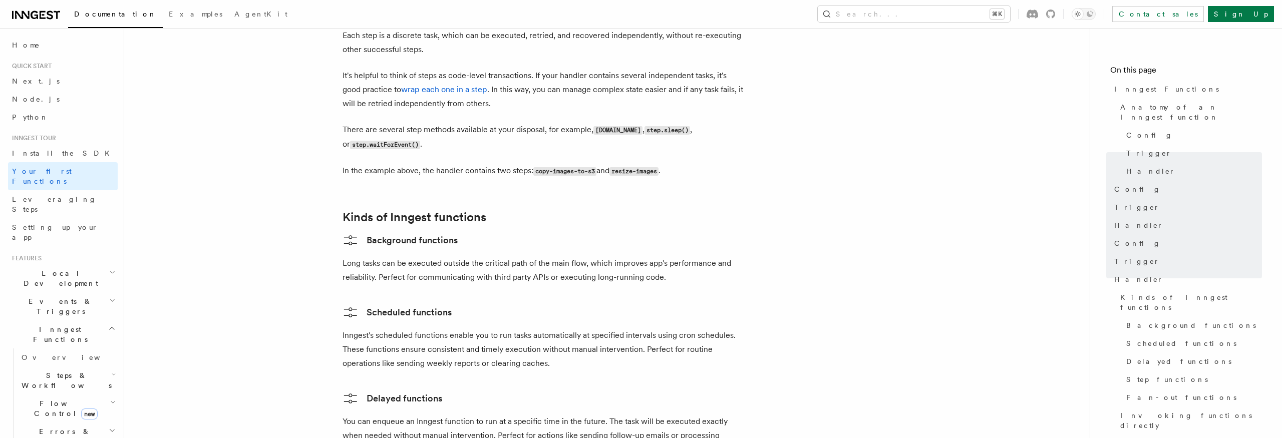
click at [415, 256] on p "Long tasks can be executed outside the critical path of the main flow, which im…" at bounding box center [543, 270] width 401 height 28
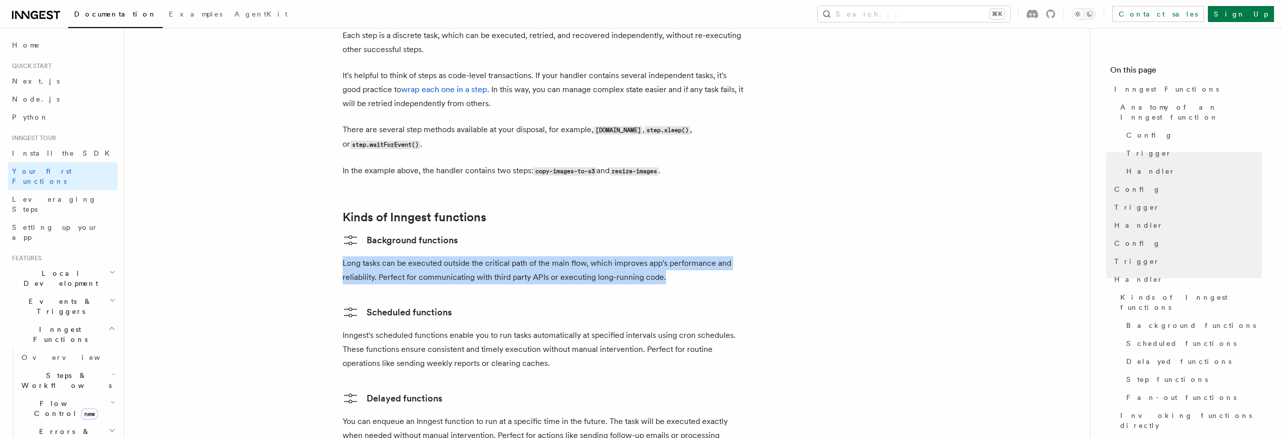
click at [415, 256] on p "Long tasks can be executed outside the critical path of the main flow, which im…" at bounding box center [543, 270] width 401 height 28
click at [396, 232] on link "Background functions" at bounding box center [400, 240] width 115 height 16
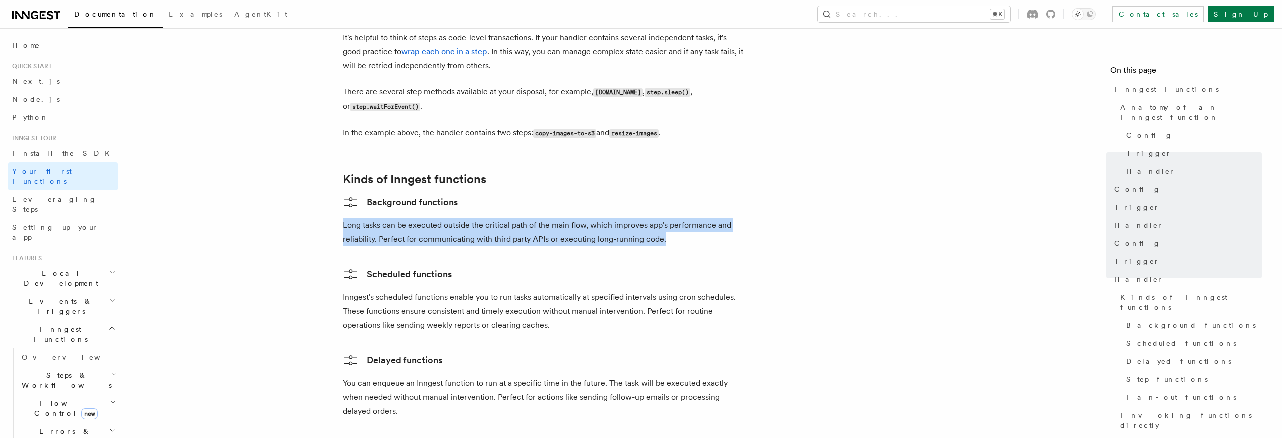
scroll to position [1448, 0]
click at [394, 195] on link "Background functions" at bounding box center [400, 203] width 115 height 16
click at [418, 267] on link "Scheduled functions" at bounding box center [397, 275] width 109 height 16
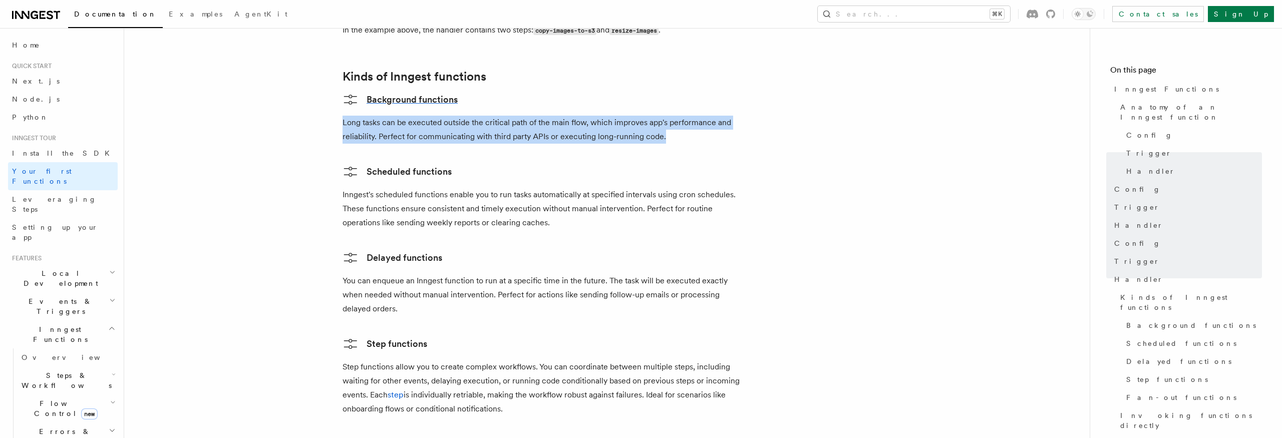
scroll to position [1567, 0]
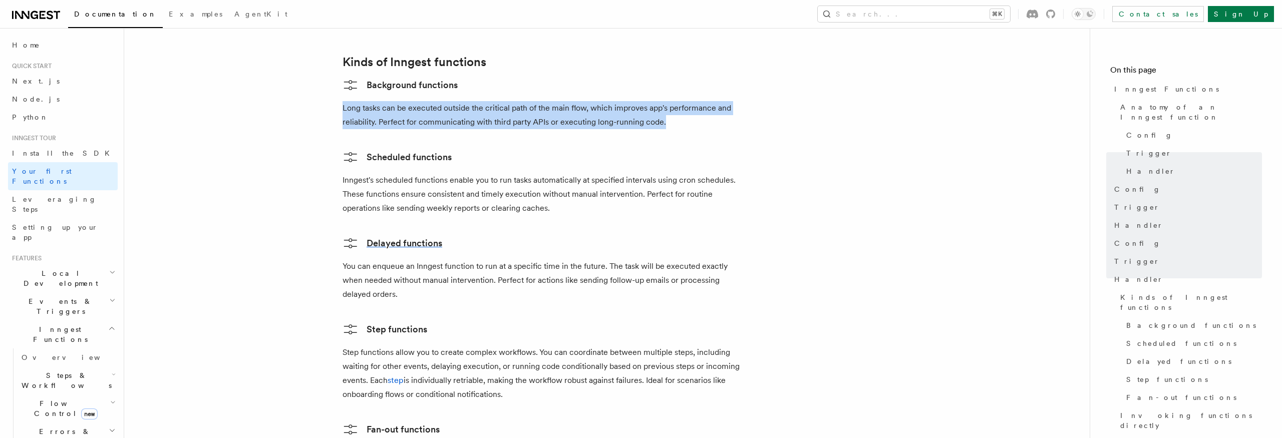
click at [391, 235] on link "Delayed functions" at bounding box center [393, 243] width 100 height 16
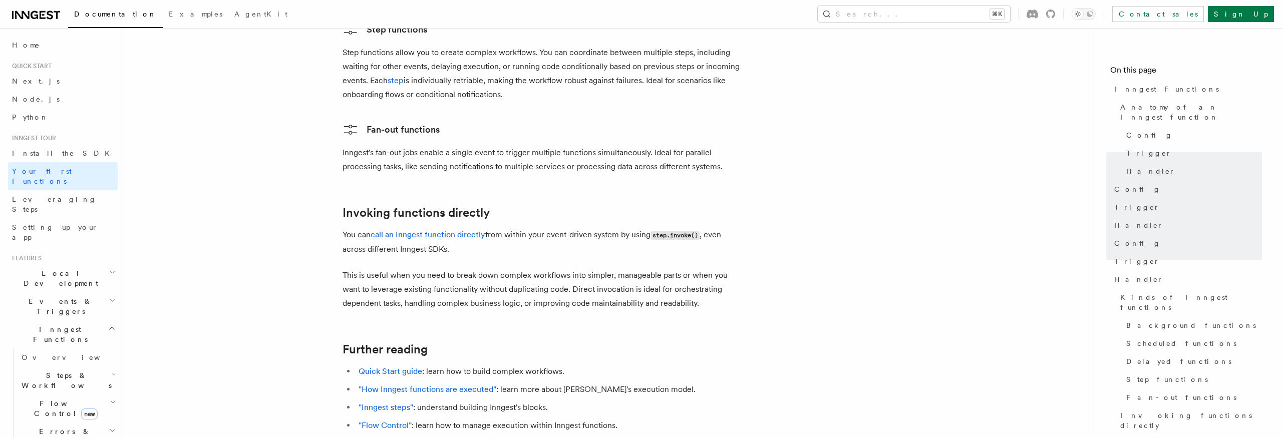
scroll to position [1883, 0]
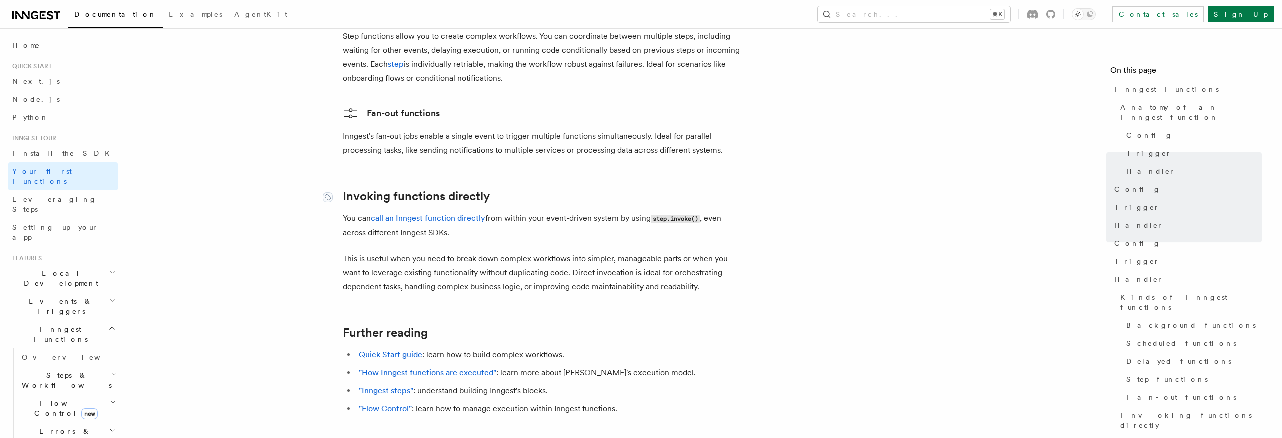
click at [398, 189] on link "Invoking functions directly" at bounding box center [416, 196] width 147 height 14
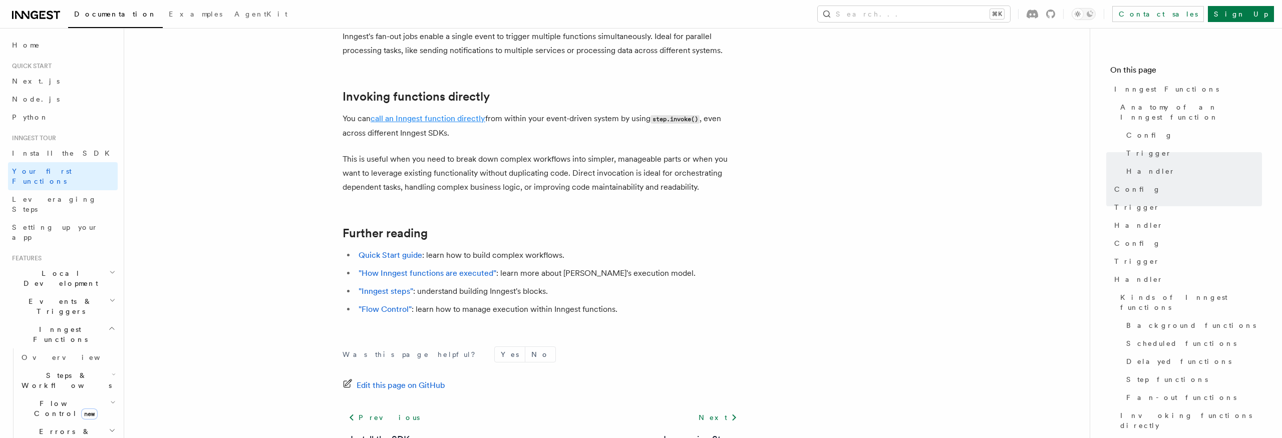
click at [397, 114] on link "call an Inngest function directly" at bounding box center [428, 119] width 115 height 10
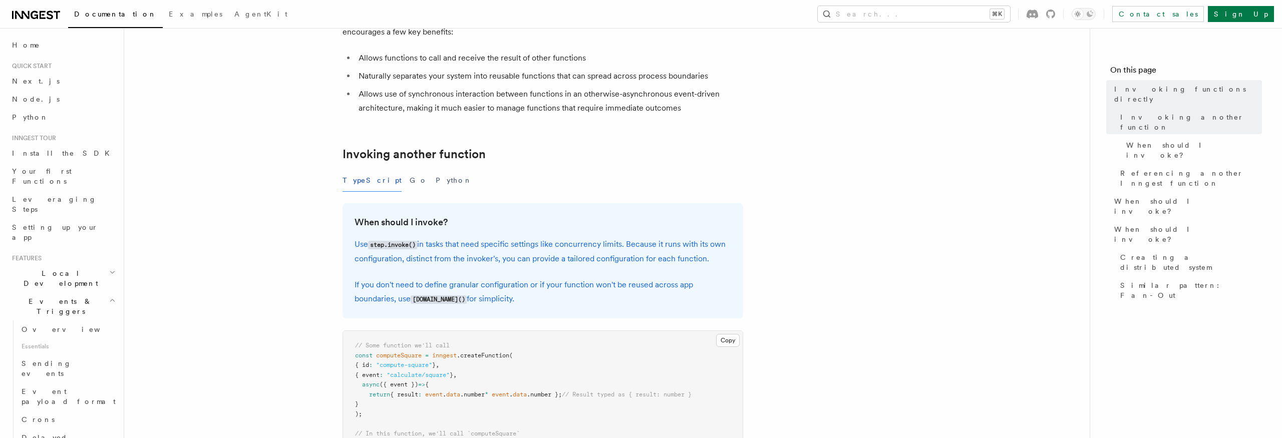
scroll to position [285, 0]
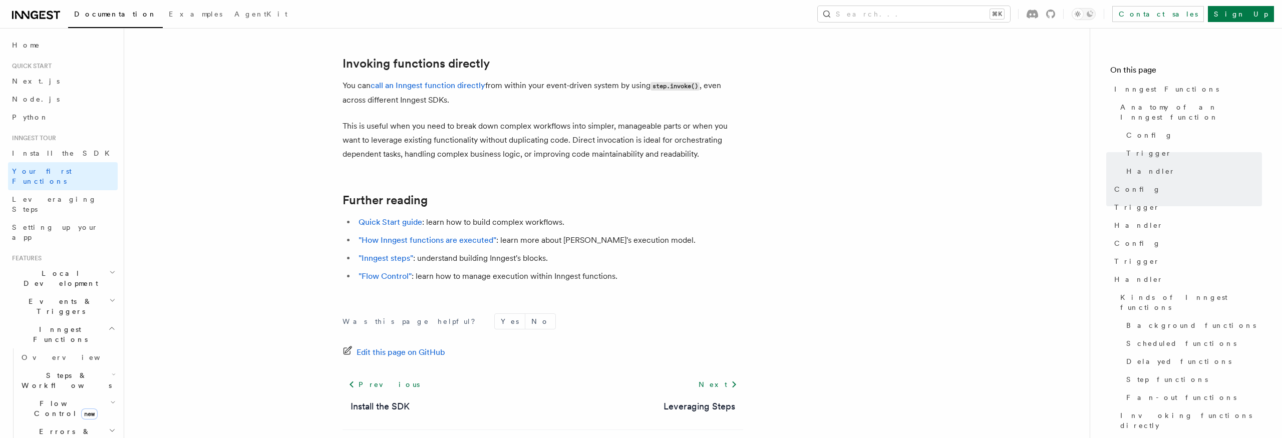
scroll to position [1970, 0]
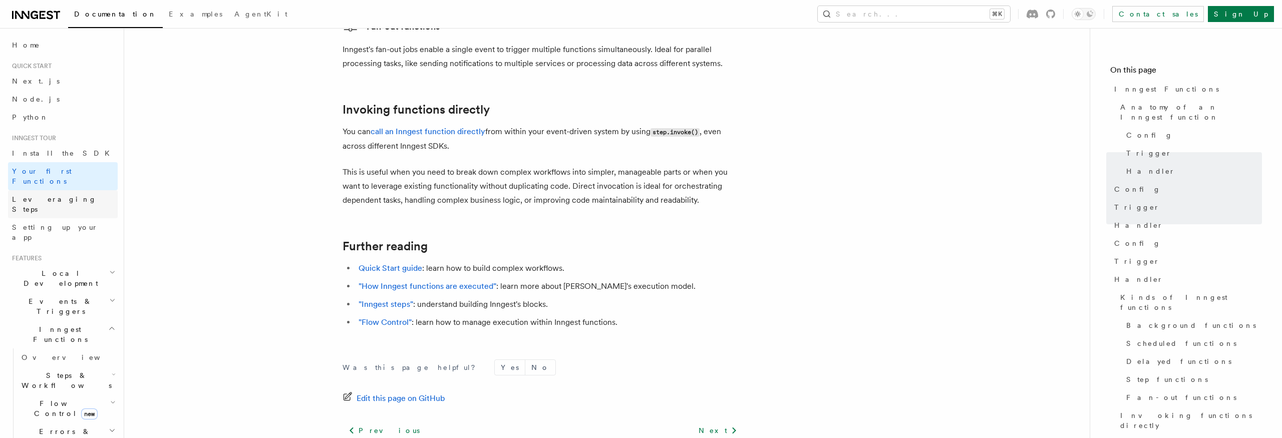
click at [67, 190] on link "Leveraging Steps" at bounding box center [63, 204] width 110 height 28
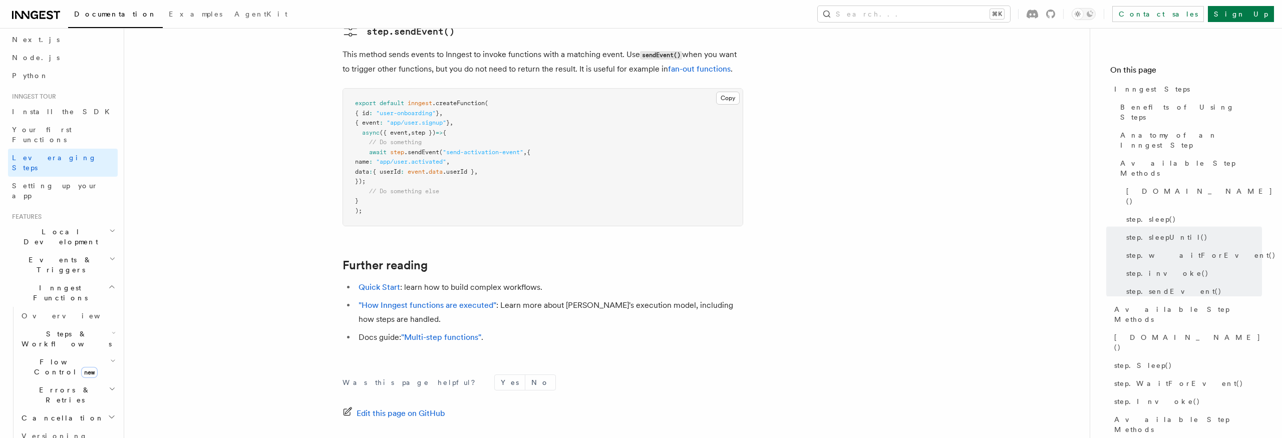
scroll to position [2179, 0]
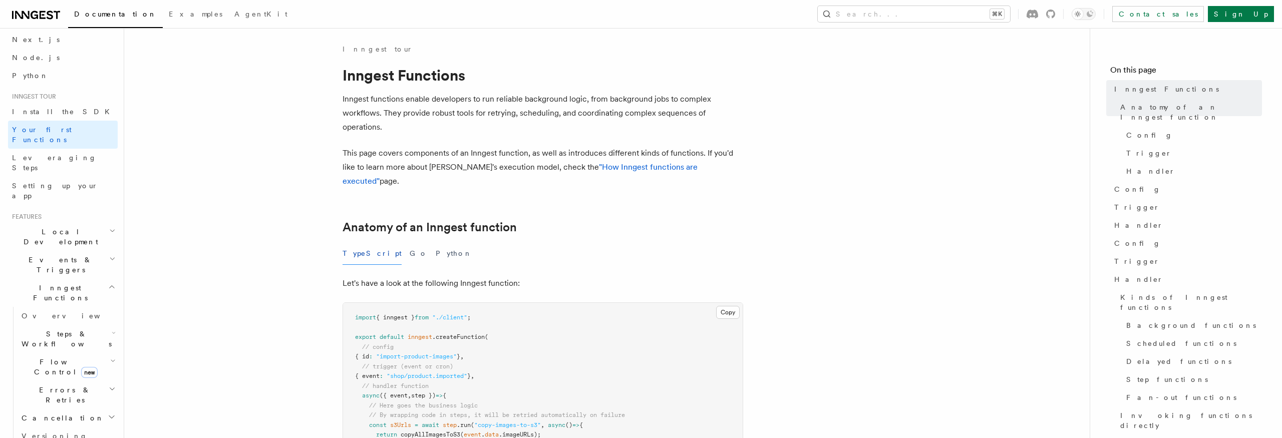
click at [590, 242] on div "TypeScript Go Python" at bounding box center [543, 253] width 401 height 23
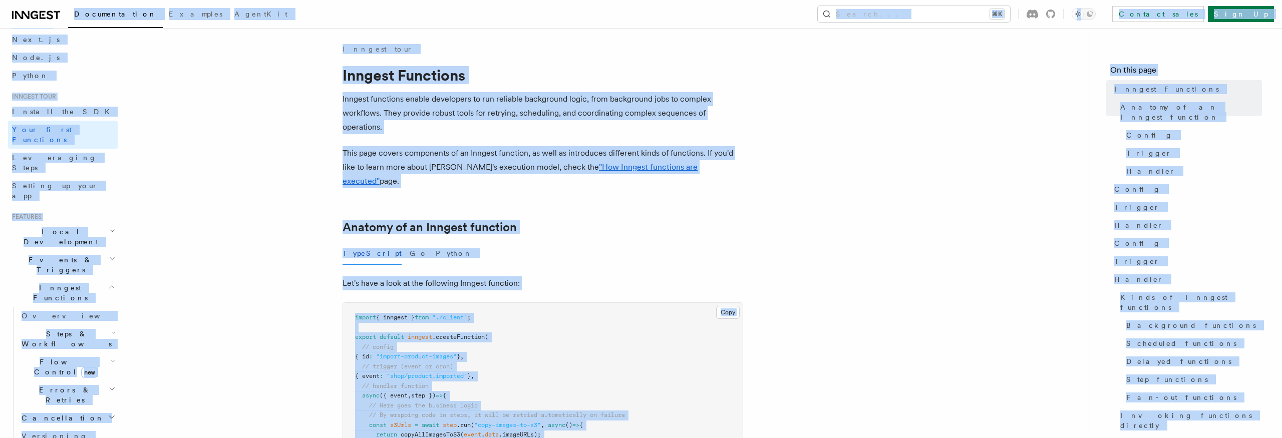
copy body "Documentation Examples AgentKit Search... ⌘K Contact sales Sign Up Search... Do…"
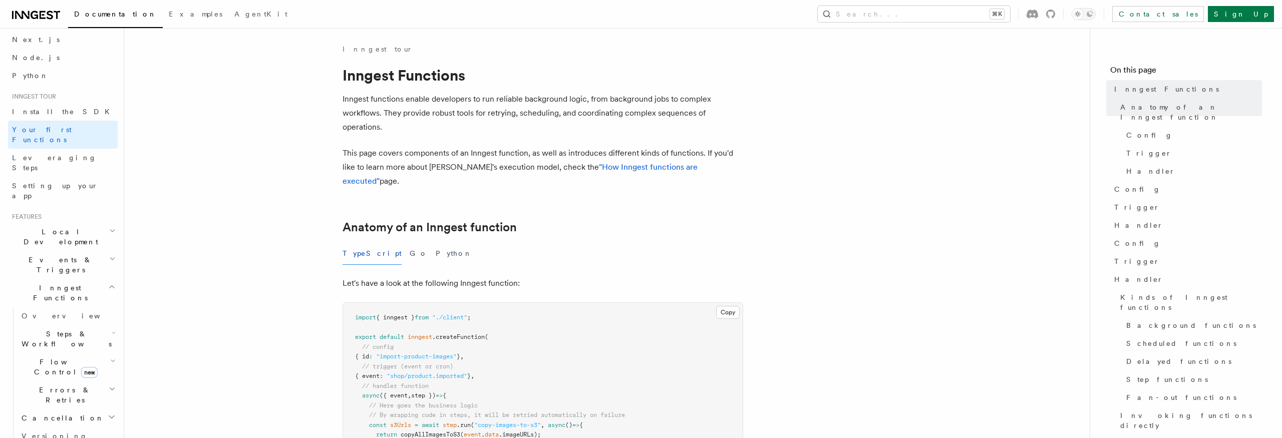
click at [609, 248] on div "TypeScript Go Python" at bounding box center [543, 253] width 401 height 23
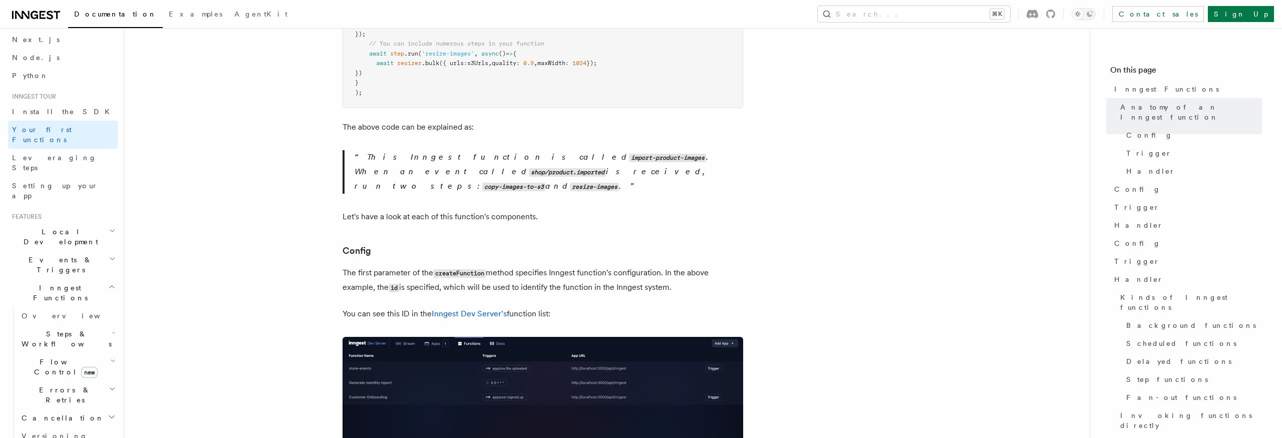
scroll to position [405, 0]
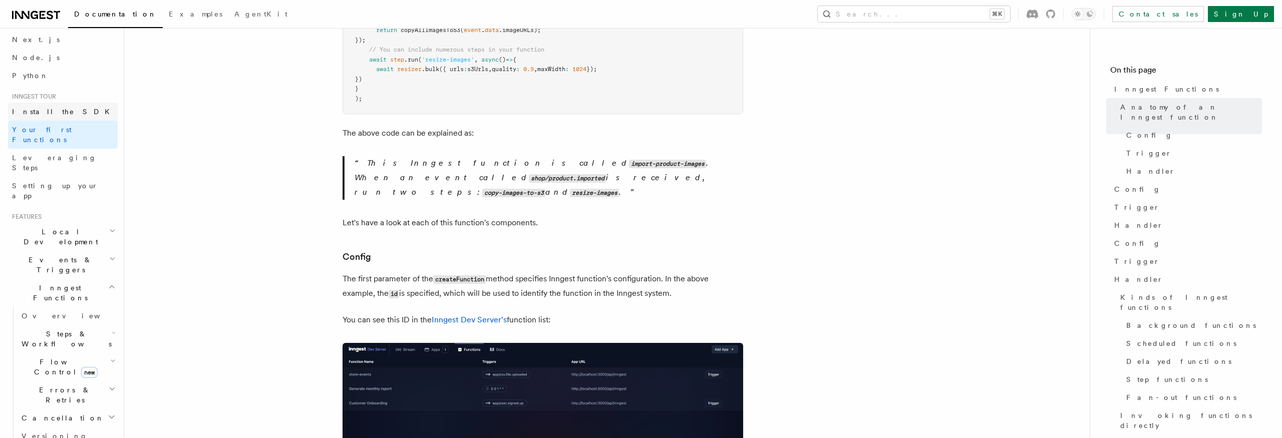
click at [42, 115] on span "Install the SDK" at bounding box center [64, 112] width 104 height 8
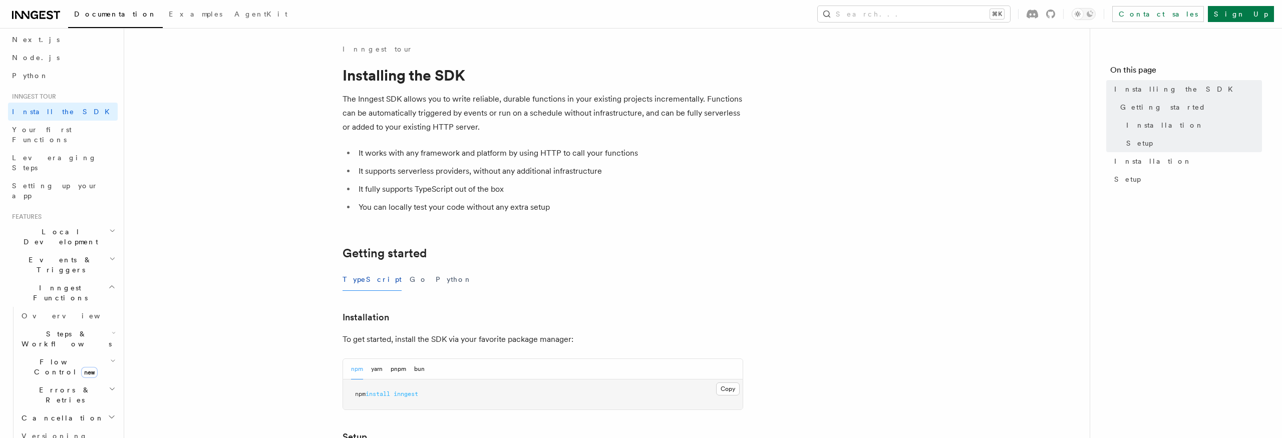
click at [506, 262] on article "Inngest tour Installing the SDK The Inngest SDK allows you to write reliable, d…" at bounding box center [607, 438] width 934 height 789
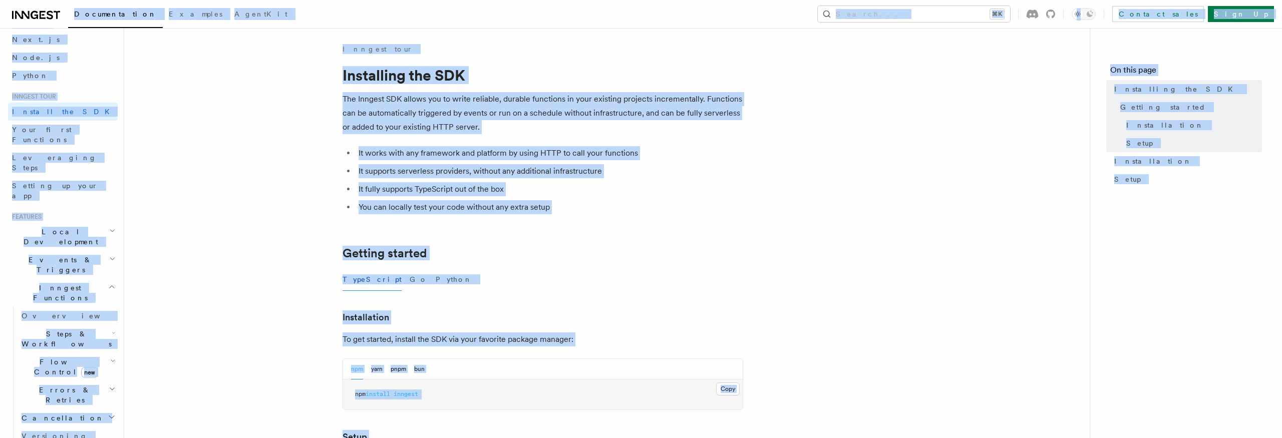
copy body "Documentation Examples AgentKit Search... ⌘K Contact sales Sign Up Search... Do…"
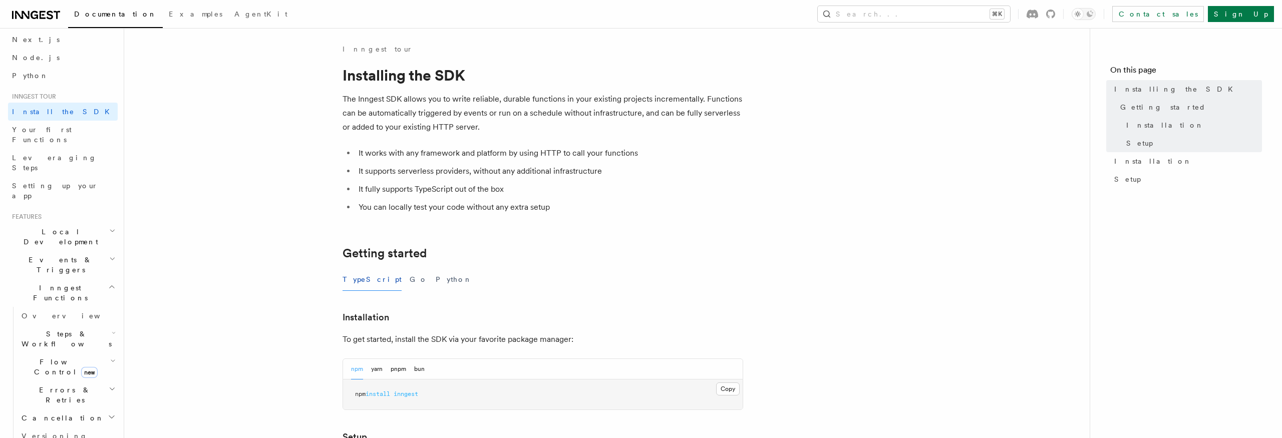
click at [759, 69] on article "Inngest tour Installing the SDK The Inngest SDK allows you to write reliable, d…" at bounding box center [607, 438] width 934 height 789
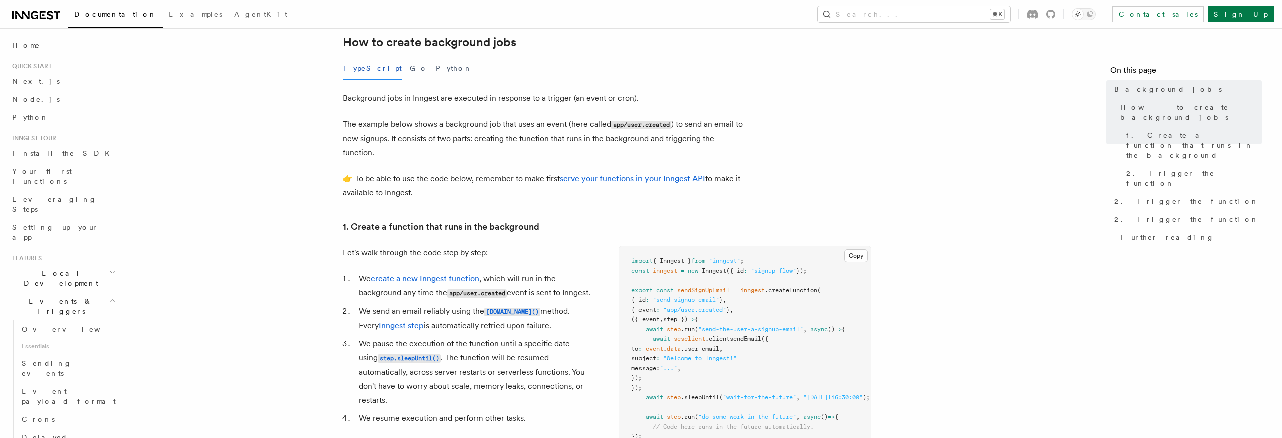
scroll to position [237, 0]
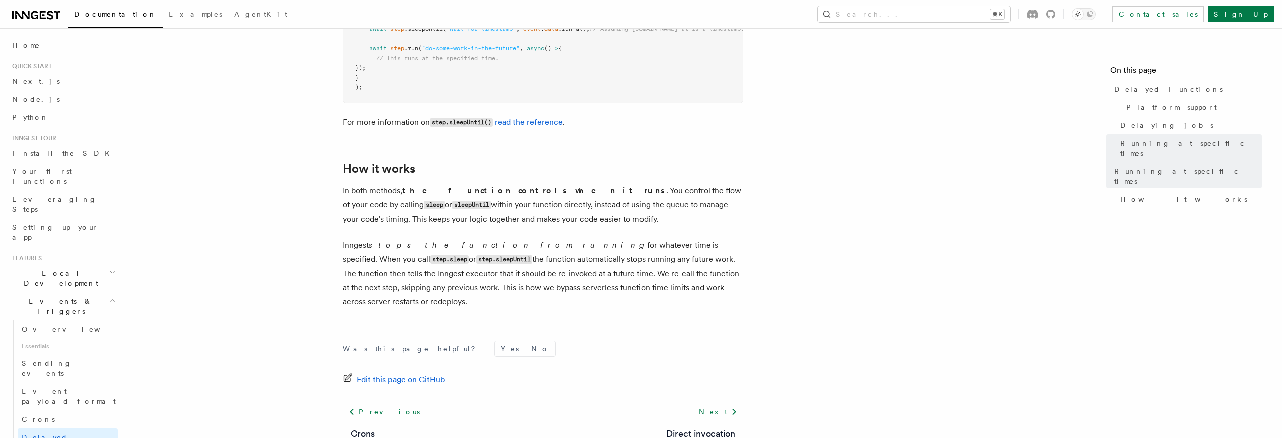
scroll to position [874, 0]
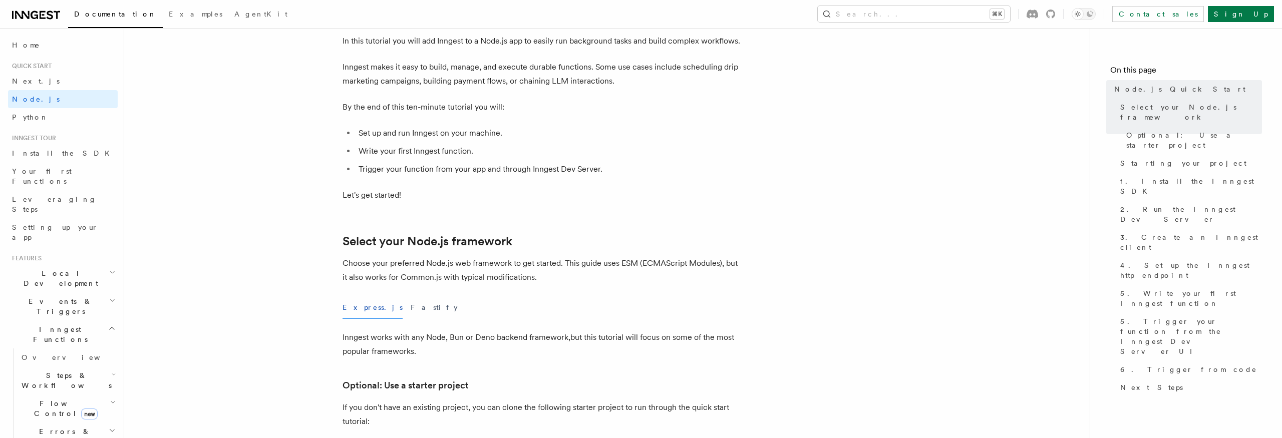
scroll to position [65, 0]
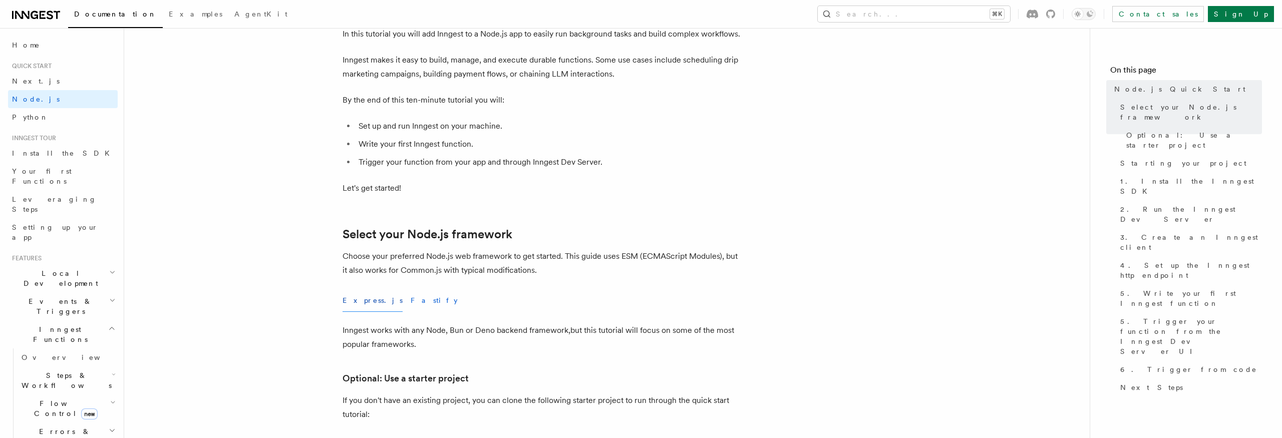
click at [411, 303] on button "Fastify" at bounding box center [434, 300] width 47 height 23
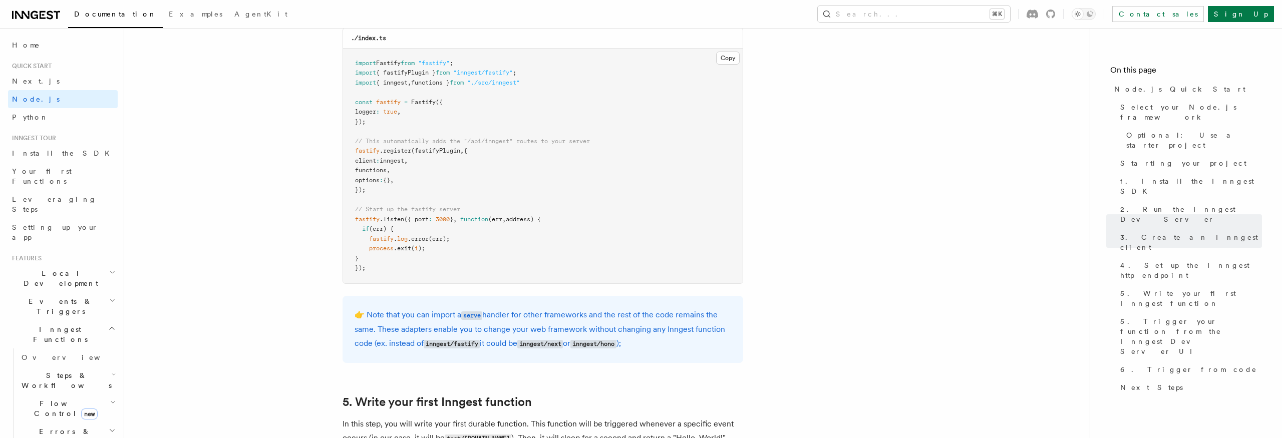
scroll to position [5470, 0]
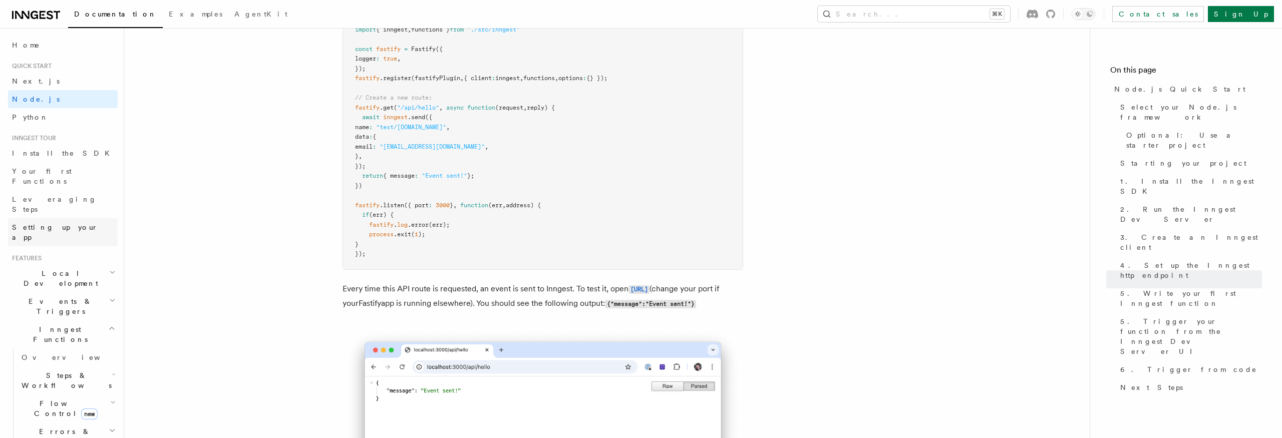
click at [64, 223] on span "Setting up your app" at bounding box center [55, 232] width 86 height 18
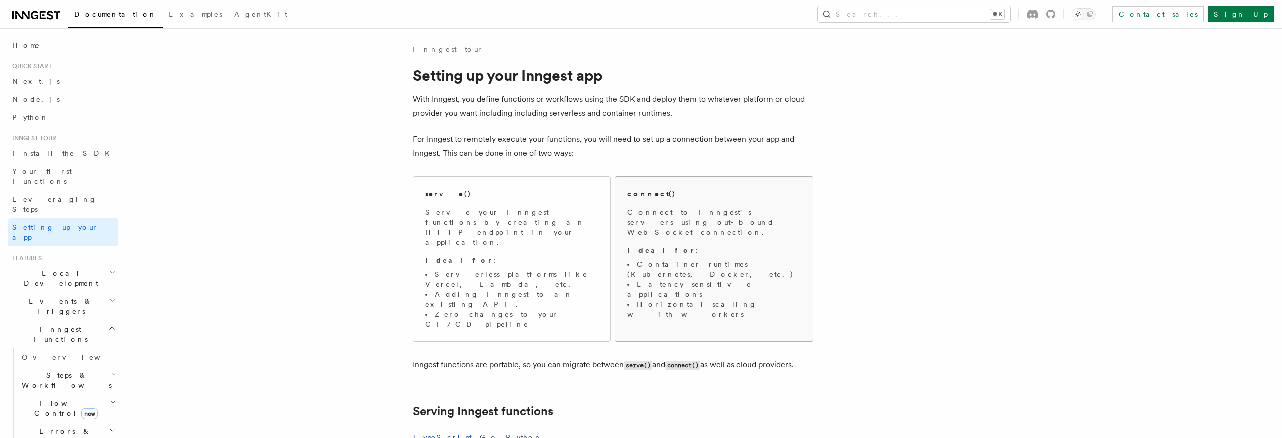
click at [707, 232] on span "Connect to Inngest's servers using out-bound WebSocket connection. Ideal for : …" at bounding box center [714, 263] width 173 height 112
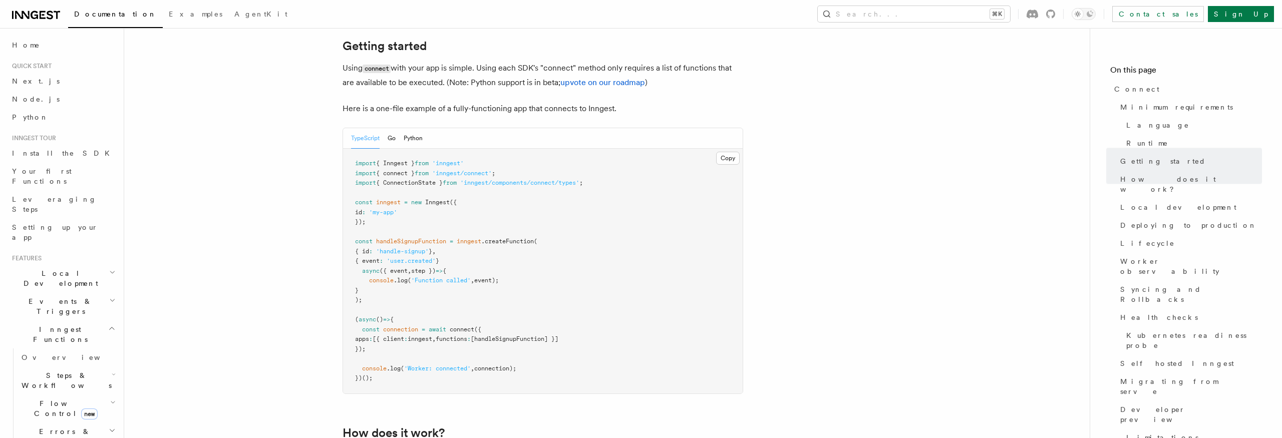
scroll to position [692, 0]
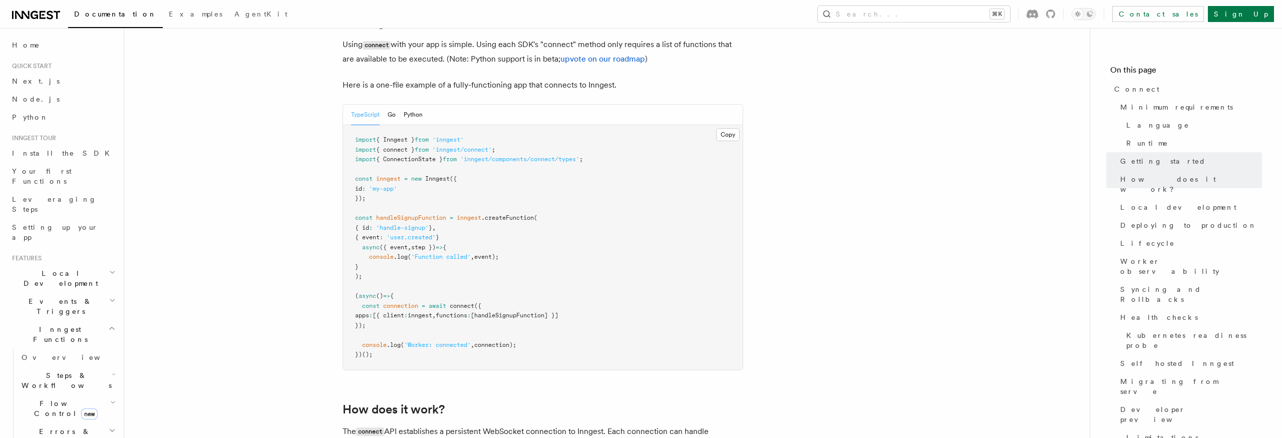
click at [432, 312] on span "inngest" at bounding box center [420, 315] width 25 height 7
click at [436, 312] on span "," at bounding box center [434, 315] width 4 height 7
click at [432, 312] on span "inngest" at bounding box center [420, 315] width 25 height 7
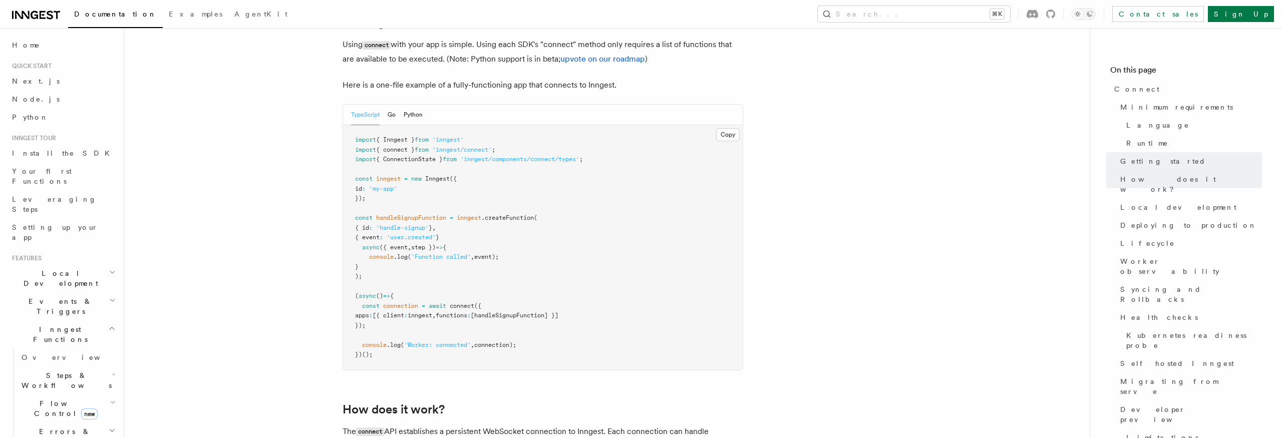
click at [432, 312] on span "inngest" at bounding box center [420, 315] width 25 height 7
click at [376, 342] on span "console" at bounding box center [374, 345] width 25 height 7
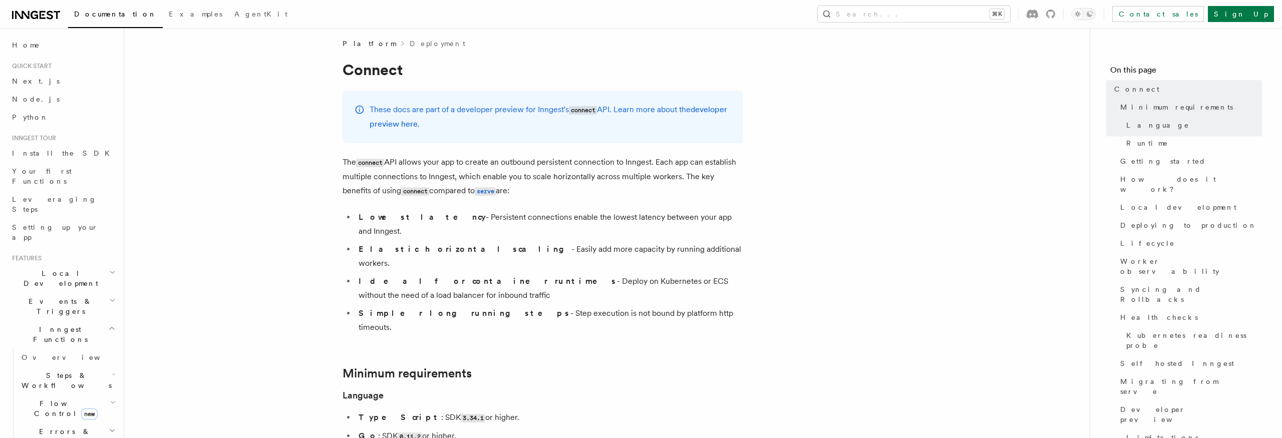
scroll to position [0, 0]
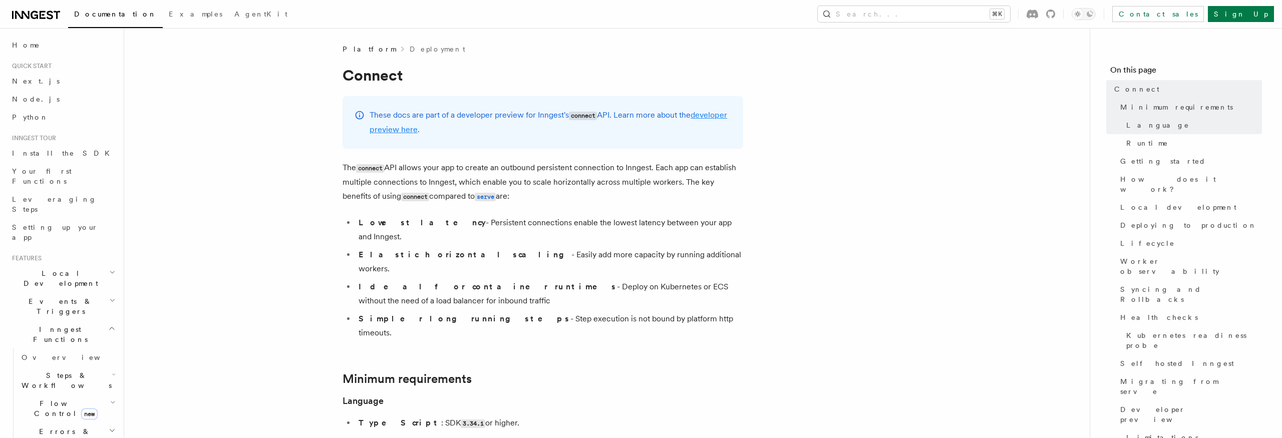
click at [418, 128] on link "developer preview here" at bounding box center [549, 122] width 358 height 24
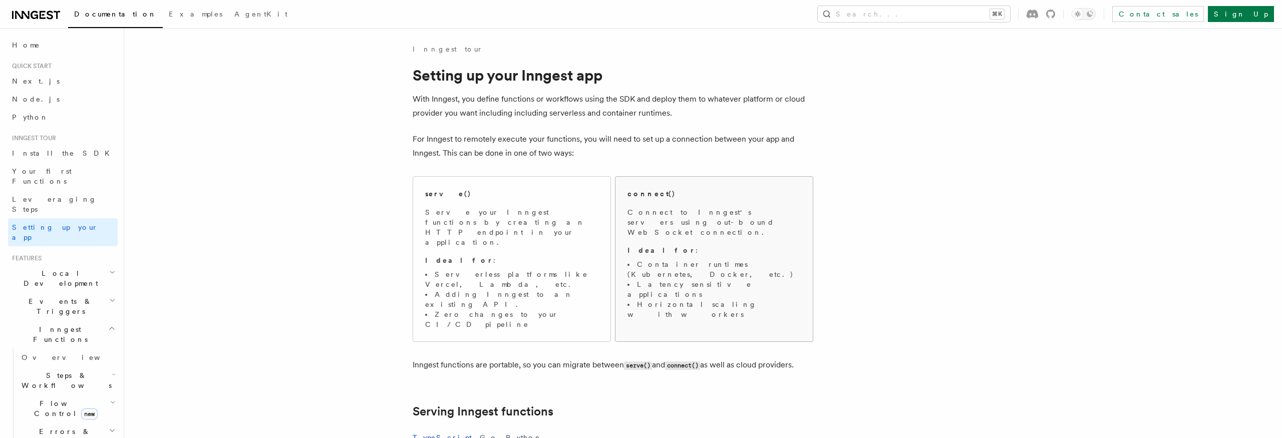
click at [688, 224] on p "Connect to Inngest's servers using out-bound WebSocket connection." at bounding box center [714, 222] width 173 height 30
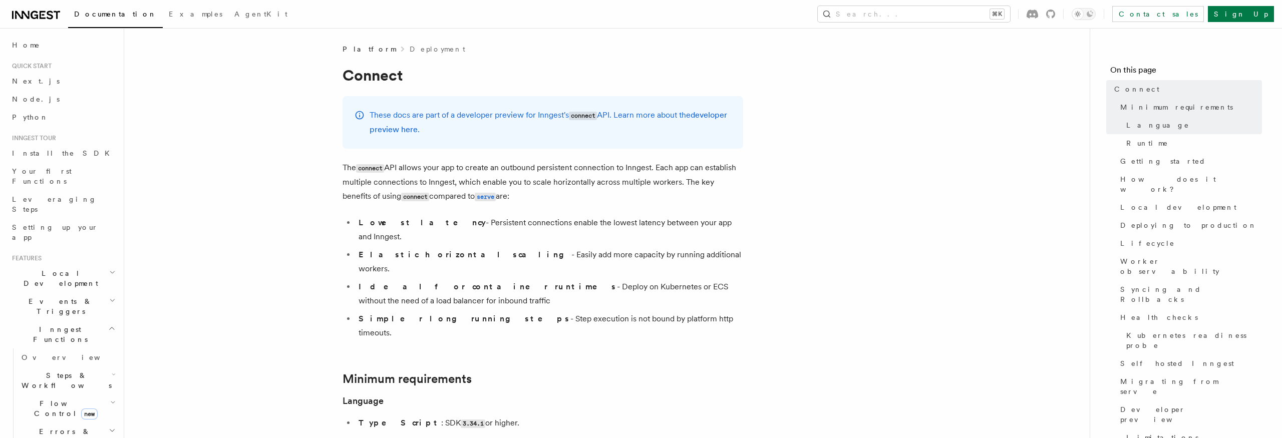
click at [562, 280] on li "Ideal for container runtimes - Deploy on Kubernetes or ECS without the need of …" at bounding box center [550, 294] width 388 height 28
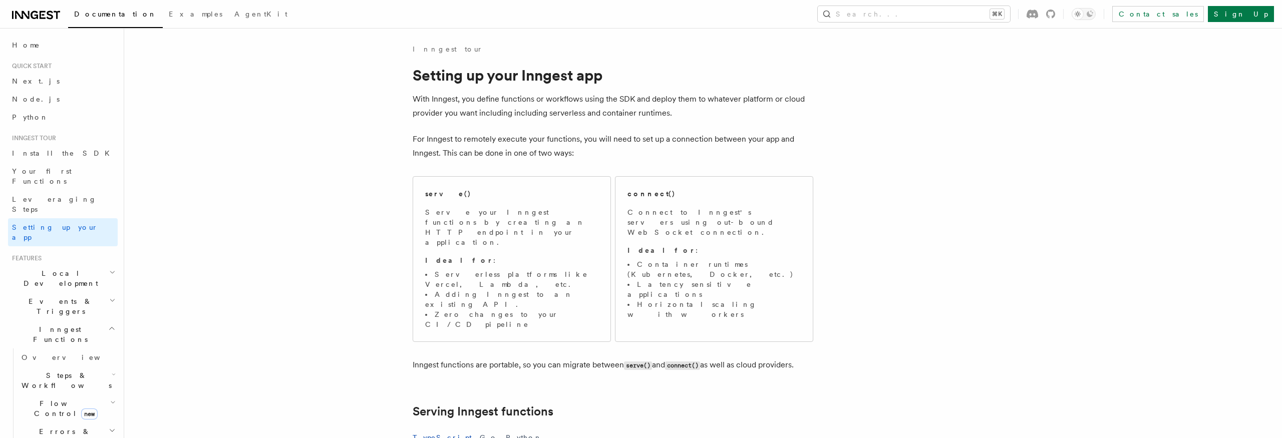
click at [449, 199] on div "serve() Serve your Inngest functions by creating an HTTP endpoint in your appli…" at bounding box center [511, 257] width 173 height 141
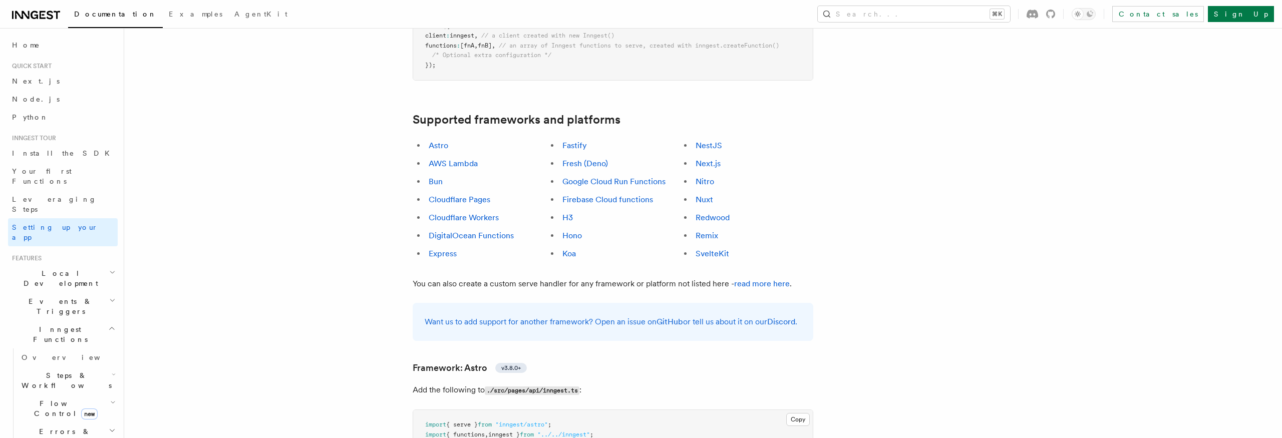
scroll to position [543, 0]
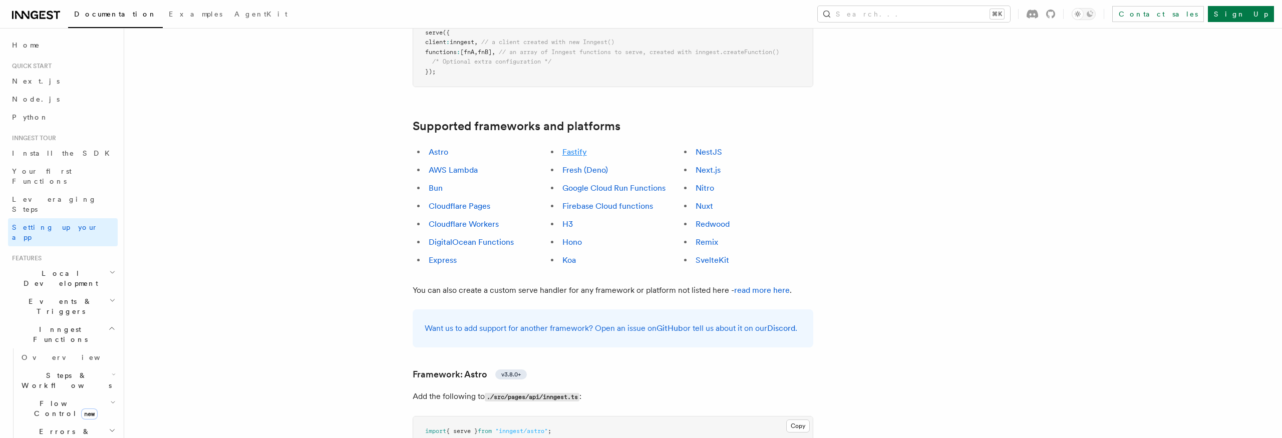
click at [580, 147] on link "Fastify" at bounding box center [574, 152] width 25 height 10
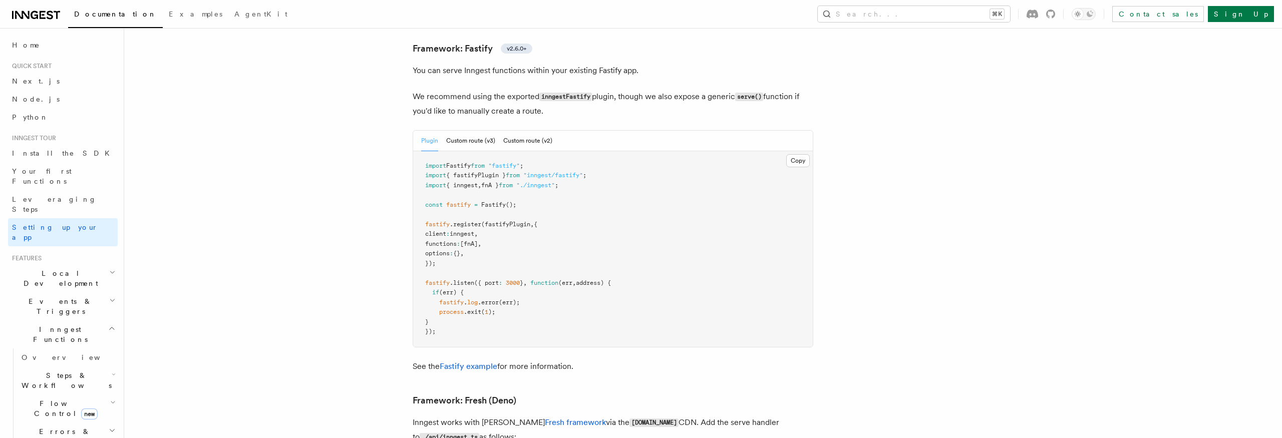
scroll to position [3128, 0]
click at [471, 361] on link "Fastify example" at bounding box center [469, 366] width 58 height 10
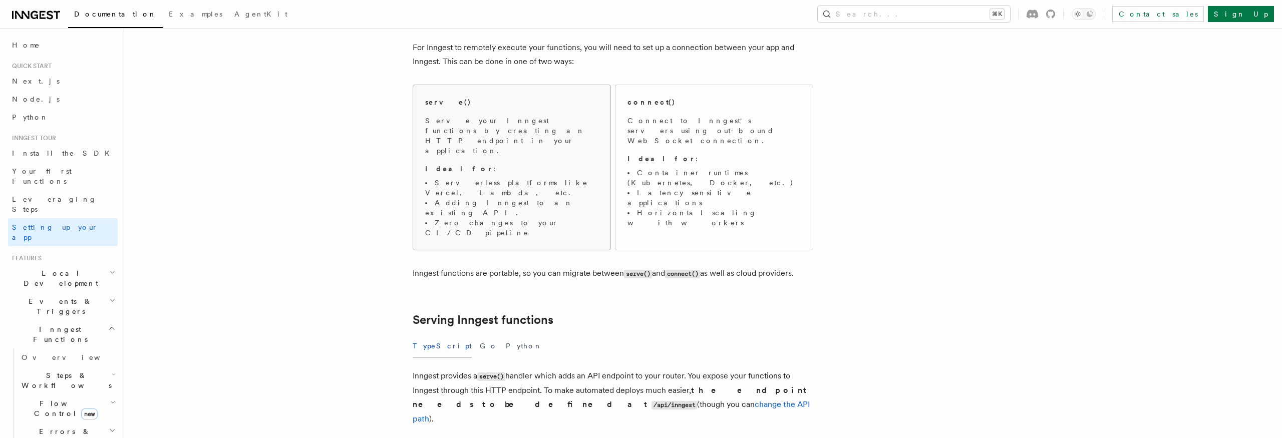
scroll to position [79, 0]
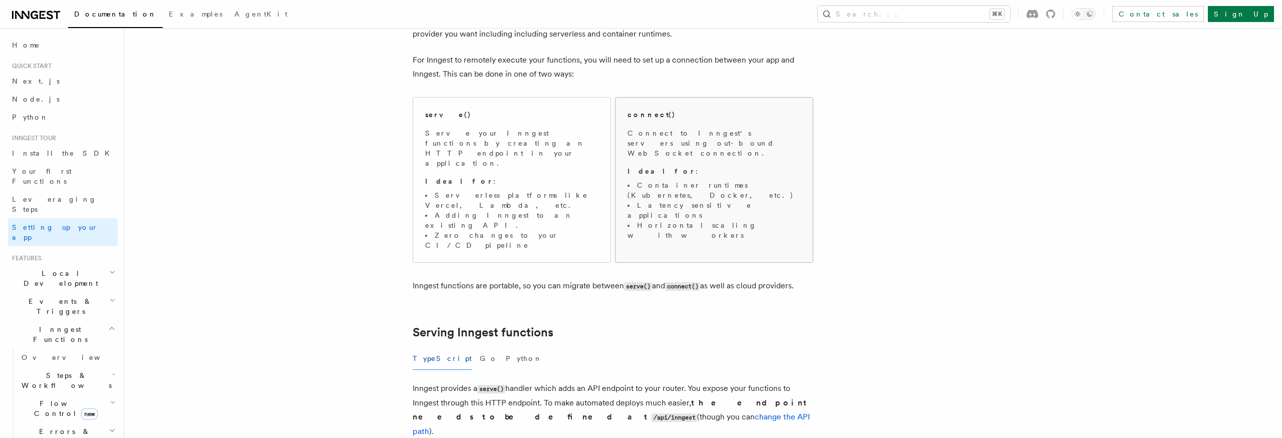
click at [670, 169] on span "Connect to Inngest's servers using out-bound WebSocket connection. Ideal for : …" at bounding box center [714, 184] width 173 height 112
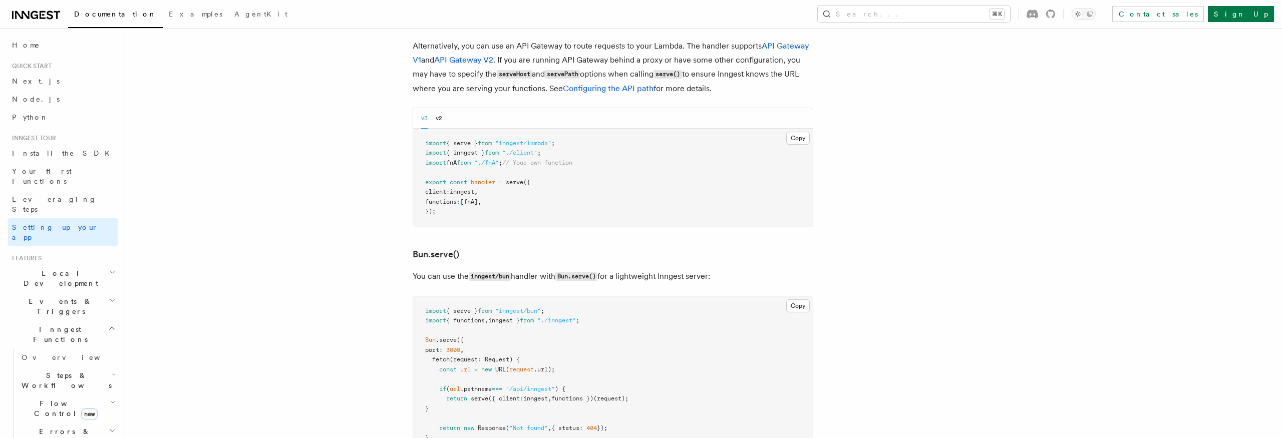
scroll to position [1118, 0]
click at [443, 269] on p "You can use the inngest/bun handler with Bun.serve() for a lightweight Inngest …" at bounding box center [613, 276] width 401 height 15
click at [577, 247] on h3 "Bun.serve()" at bounding box center [613, 254] width 401 height 14
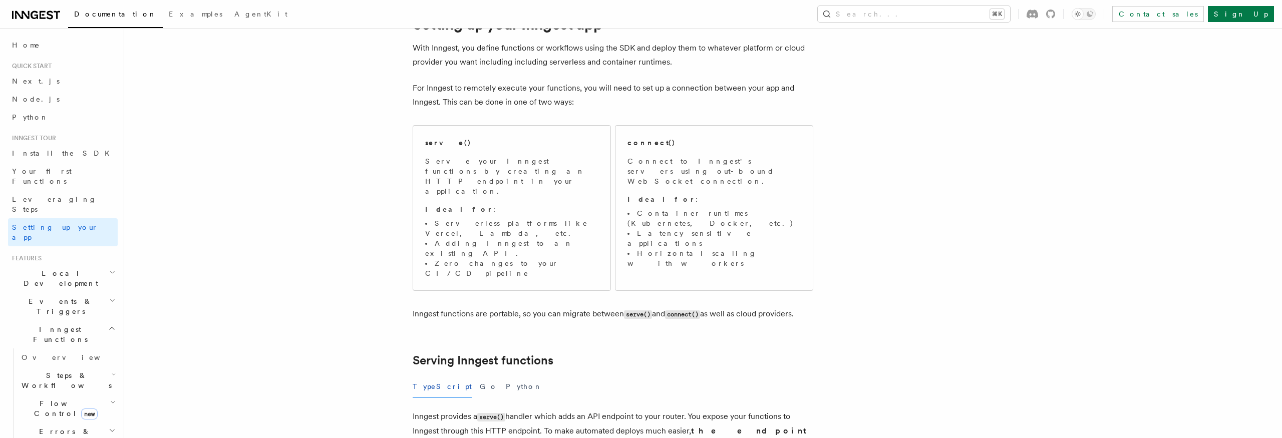
scroll to position [0, 0]
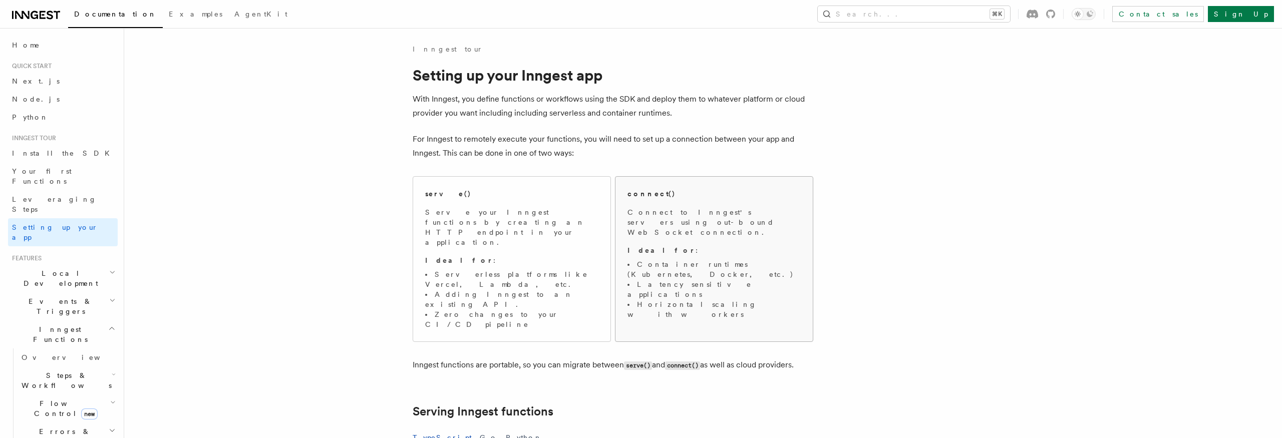
click at [678, 245] on p "Ideal for :" at bounding box center [714, 250] width 173 height 10
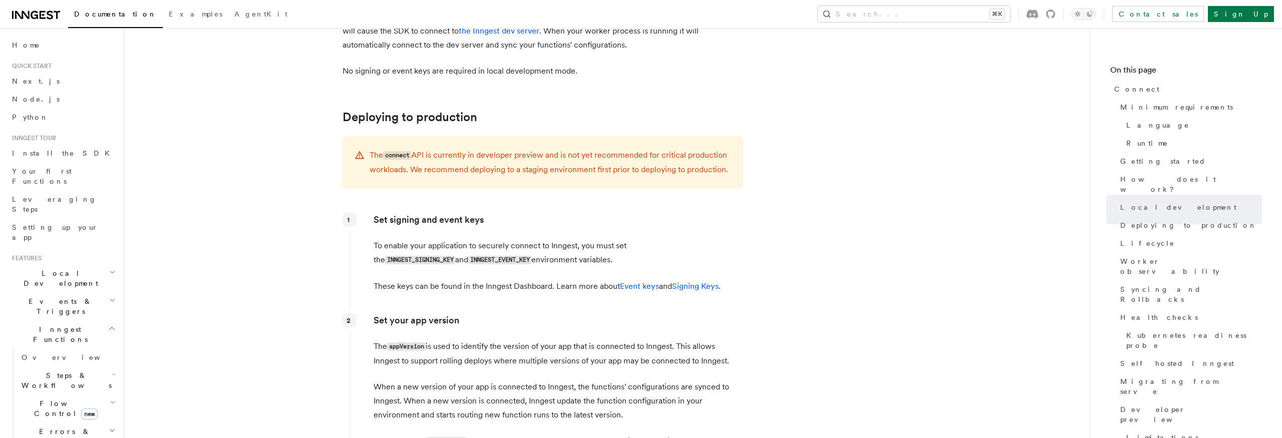
scroll to position [1335, 0]
drag, startPoint x: 549, startPoint y: 102, endPoint x: 486, endPoint y: 102, distance: 62.6
click at [486, 149] on p "The connect API is currently in developer preview and is not yet recommended fo…" at bounding box center [551, 163] width 362 height 29
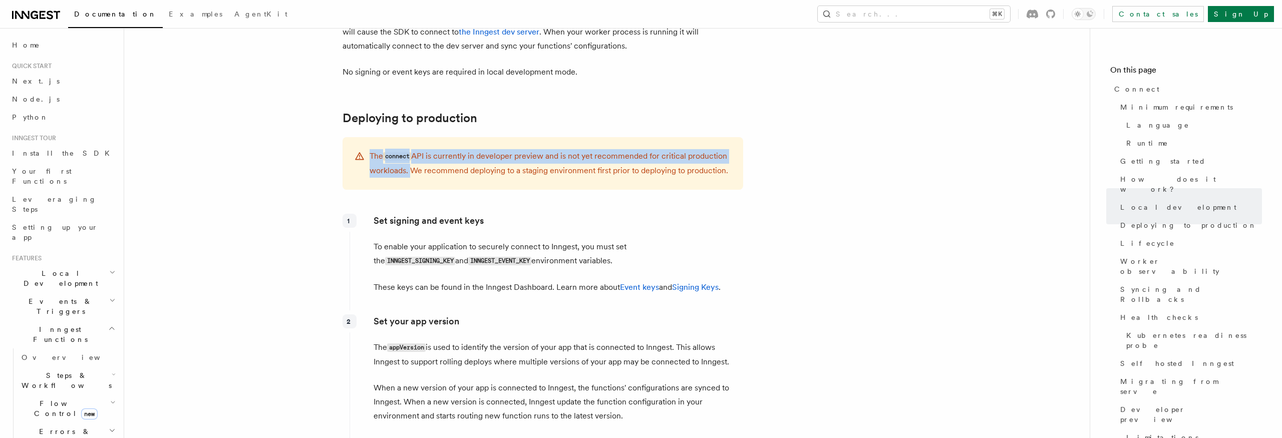
drag, startPoint x: 408, startPoint y: 115, endPoint x: 502, endPoint y: 92, distance: 97.5
click at [502, 137] on div "The connect API is currently in developer preview and is not yet recommended fo…" at bounding box center [543, 163] width 401 height 53
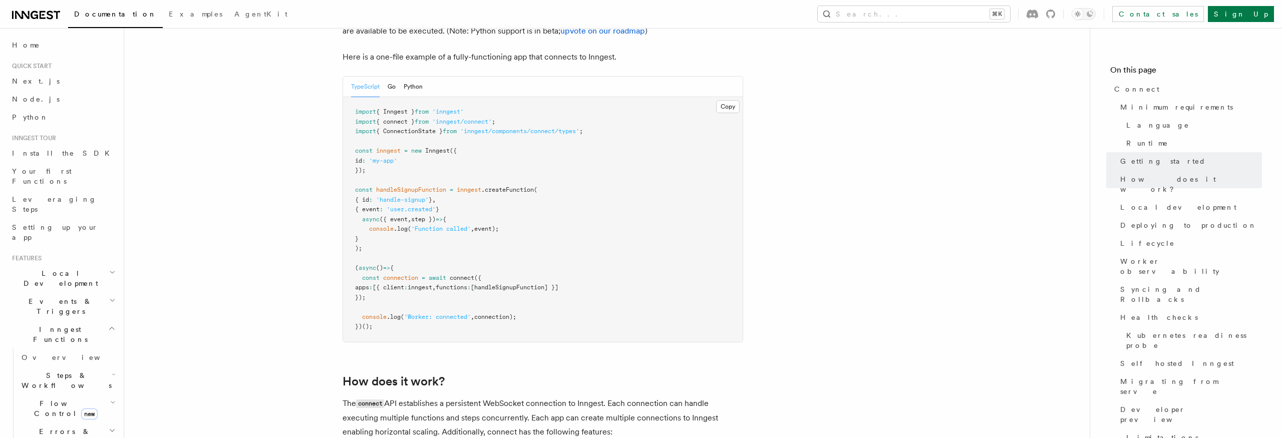
scroll to position [770, 0]
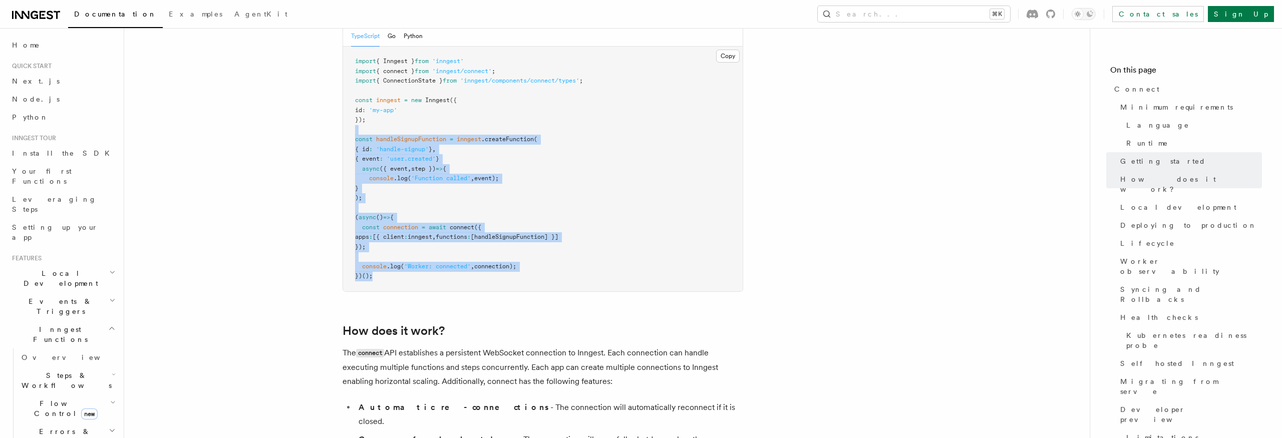
drag, startPoint x: 390, startPoint y: 237, endPoint x: 358, endPoint y: 87, distance: 153.5
click at [358, 87] on pre "import { Inngest } from 'inngest' import { connect } from 'inngest/connect' ; i…" at bounding box center [543, 169] width 400 height 245
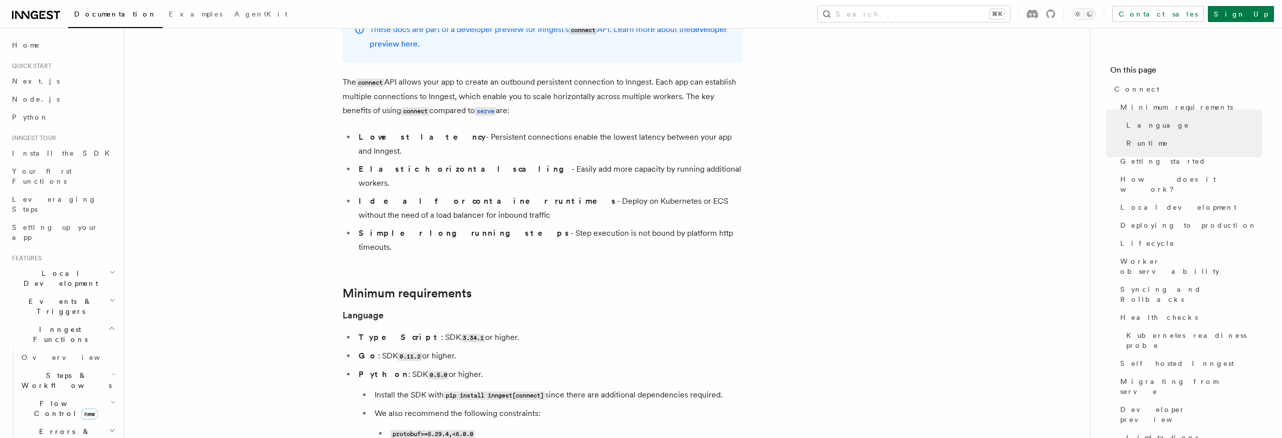
scroll to position [0, 0]
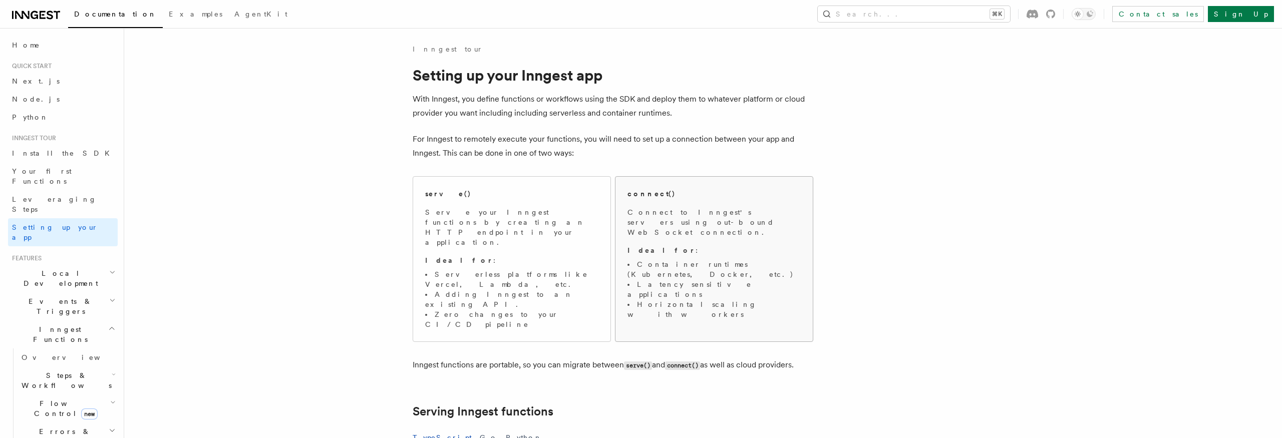
click at [708, 218] on p "Connect to Inngest's servers using out-bound WebSocket connection." at bounding box center [714, 222] width 173 height 30
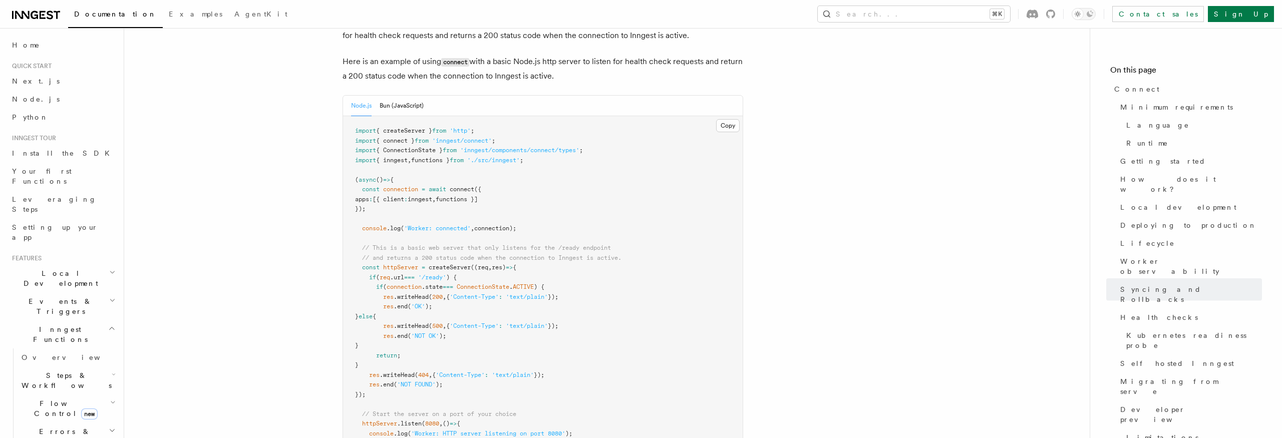
scroll to position [4280, 0]
drag, startPoint x: 397, startPoint y: 139, endPoint x: 331, endPoint y: 100, distance: 76.5
click at [495, 136] on pre "import { createServer } from 'http' ; import { connect } from 'inngest/connect'…" at bounding box center [543, 330] width 400 height 430
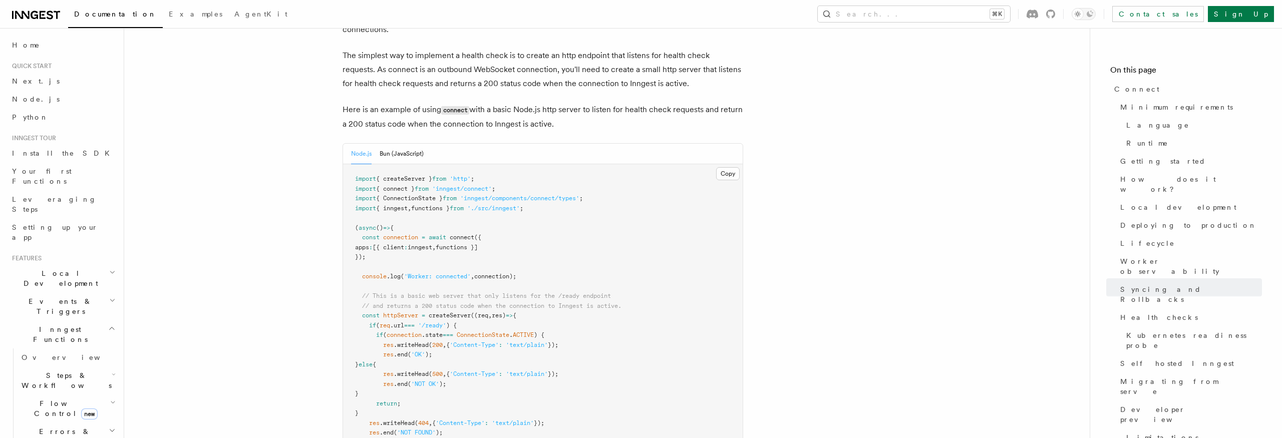
scroll to position [4230, 0]
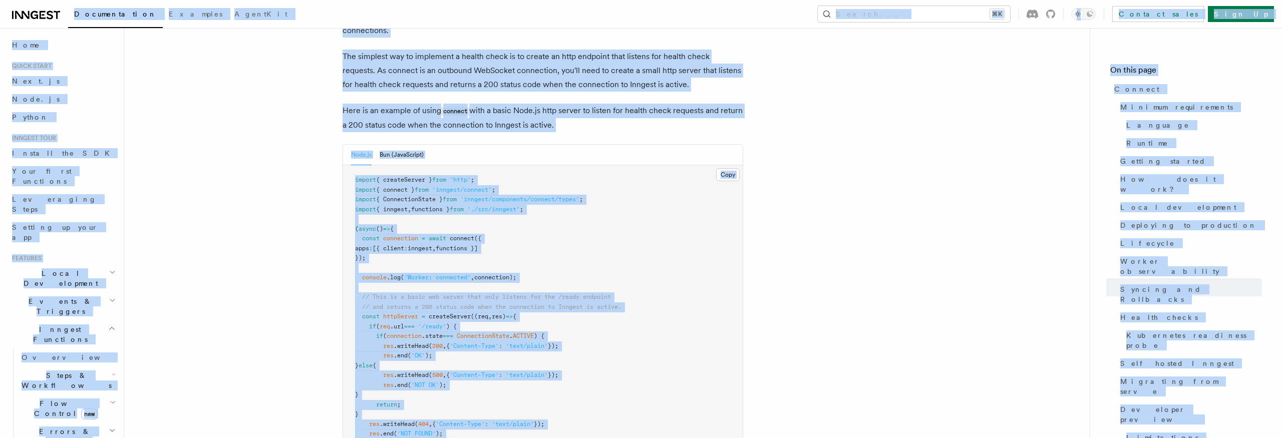
copy div "Loremipsumdol Sitametc AdipiSci Elitse... ⌘D Eiusmod tempo Inci Ut Labore... Et…"
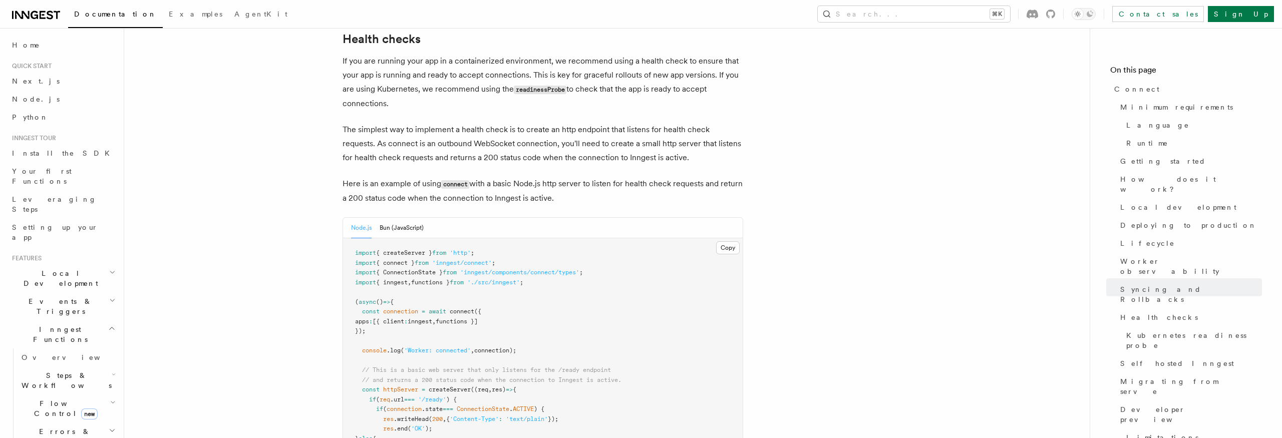
scroll to position [4157, 0]
click at [369, 318] on span "apps" at bounding box center [362, 321] width 14 height 7
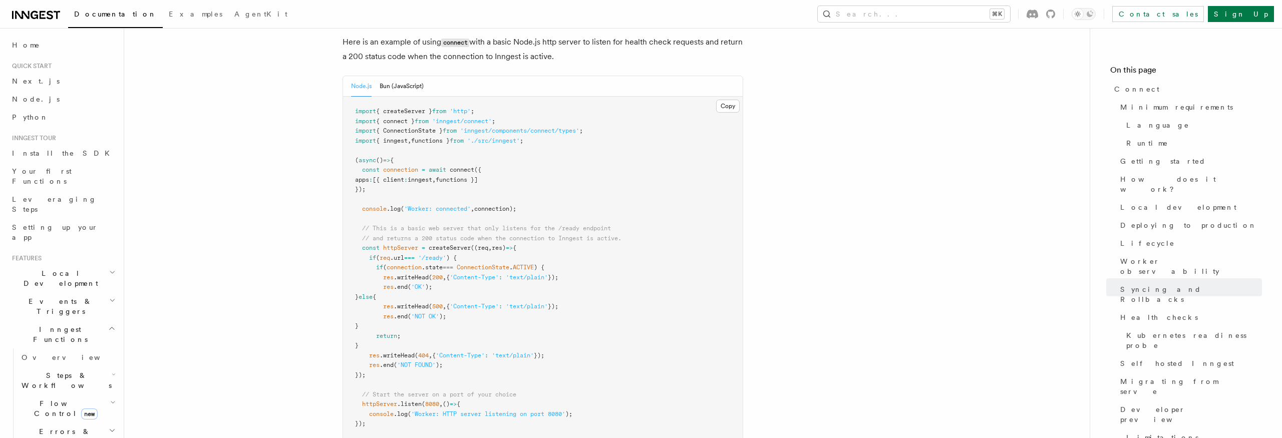
scroll to position [4295, 0]
click at [517, 216] on pre "import { createServer } from 'http' ; import { connect } from 'inngest/connect'…" at bounding box center [543, 315] width 400 height 430
